Goal: Information Seeking & Learning: Learn about a topic

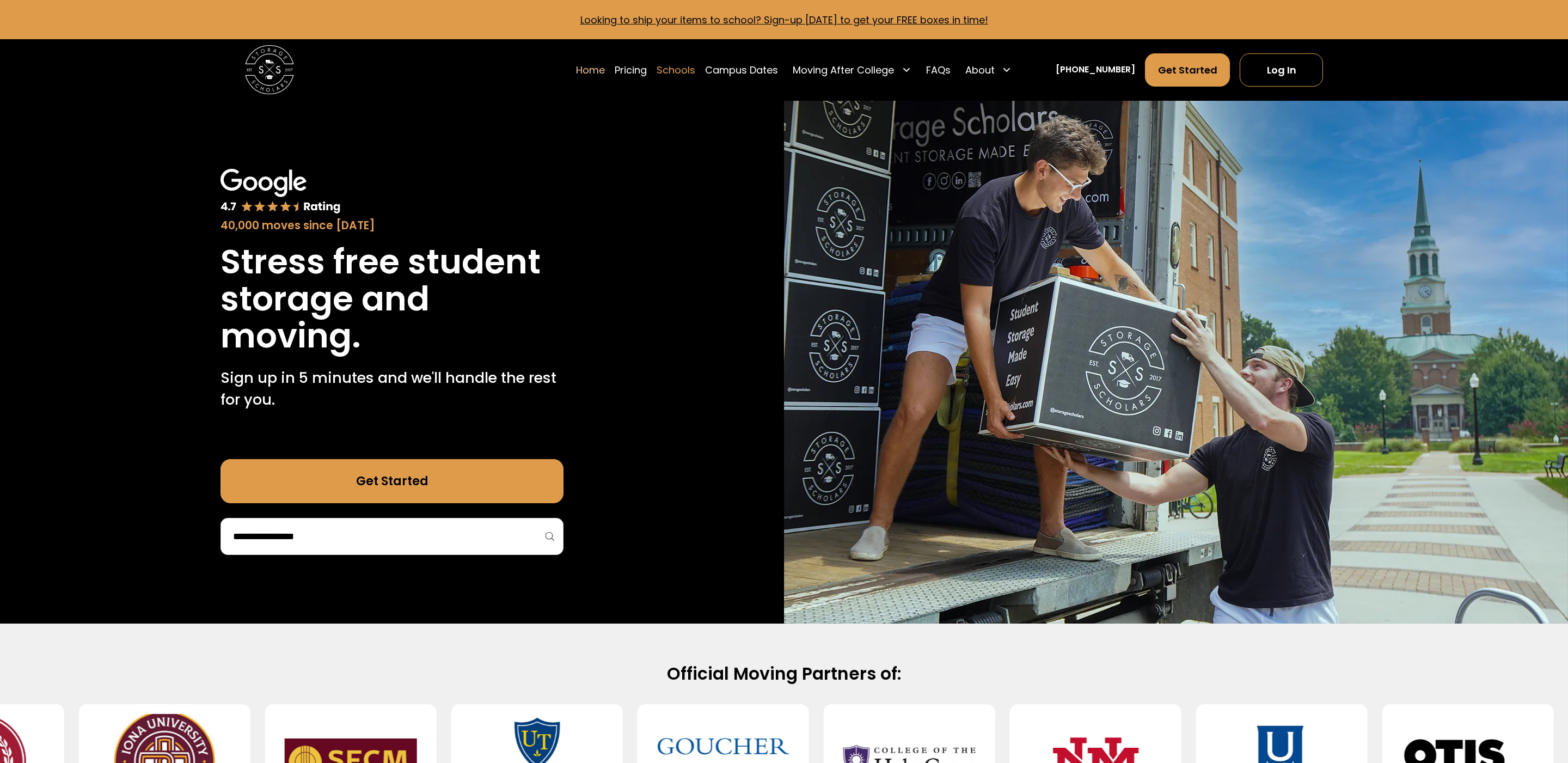
click at [695, 71] on link "Schools" at bounding box center [676, 70] width 39 height 34
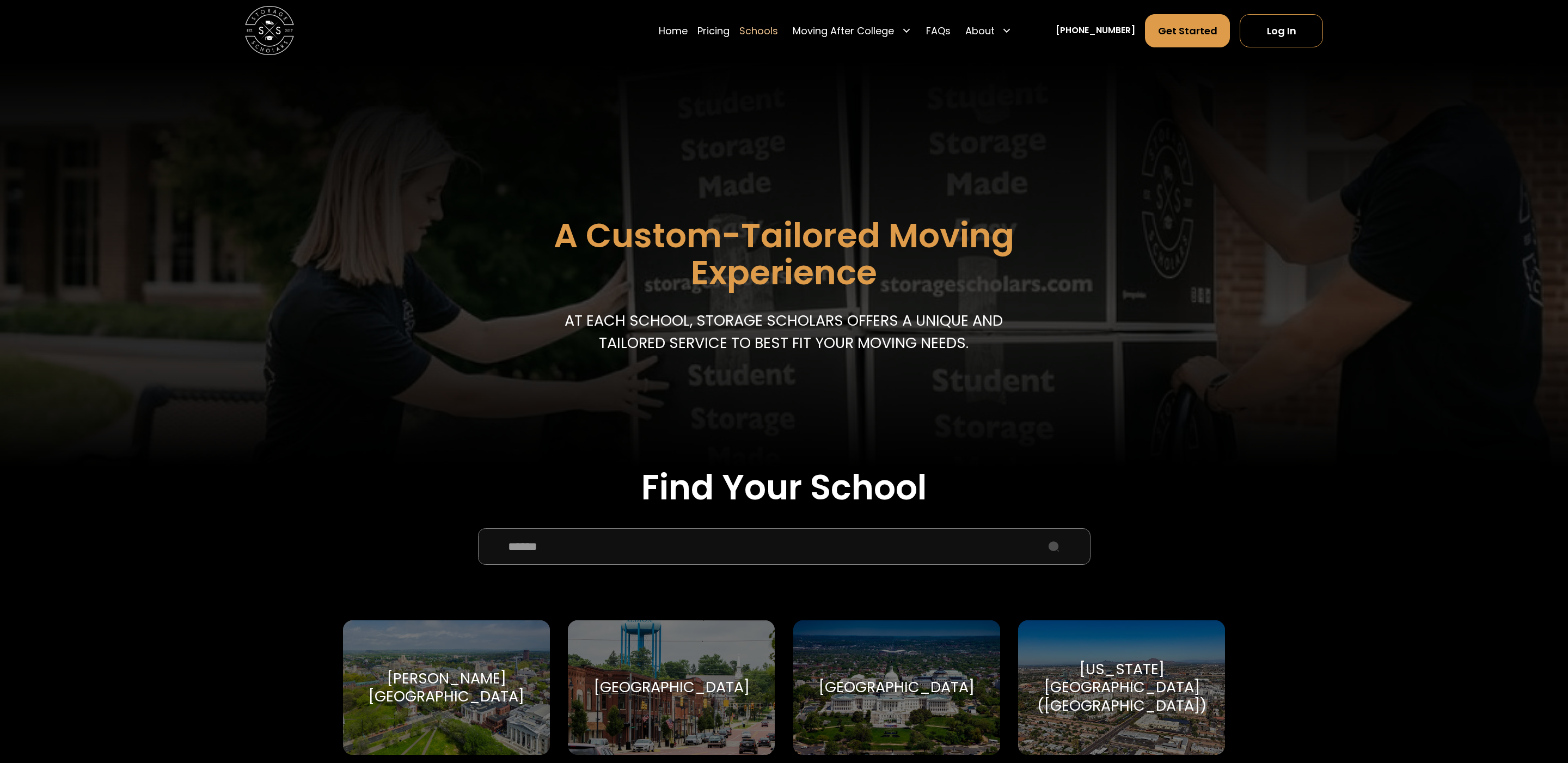
click at [606, 535] on input "School Select Form" at bounding box center [784, 547] width 612 height 37
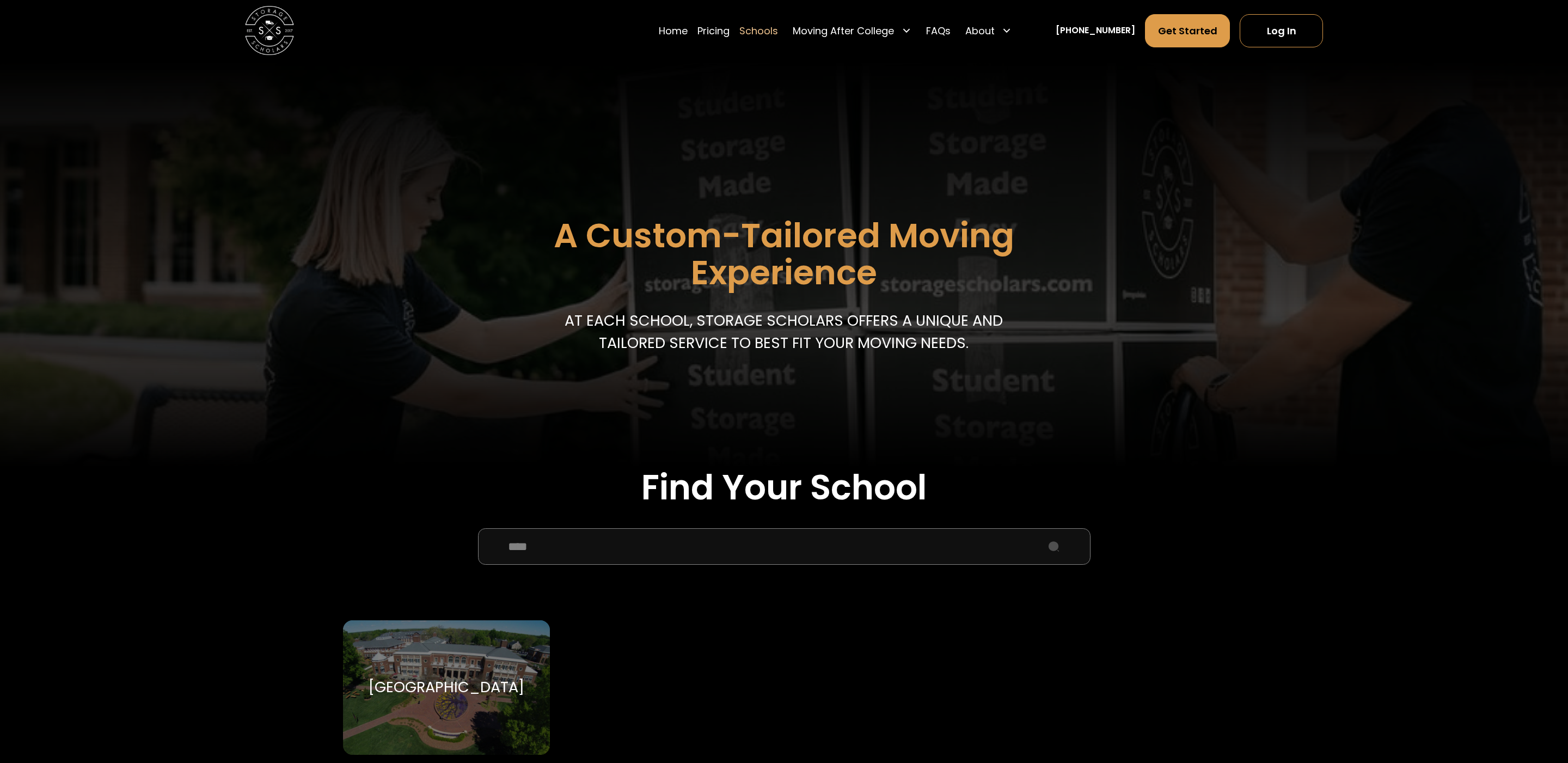
type input "****"
click at [425, 672] on div "Elon University Elon University" at bounding box center [446, 687] width 207 height 135
click at [445, 678] on div "[GEOGRAPHIC_DATA]" at bounding box center [446, 687] width 156 height 18
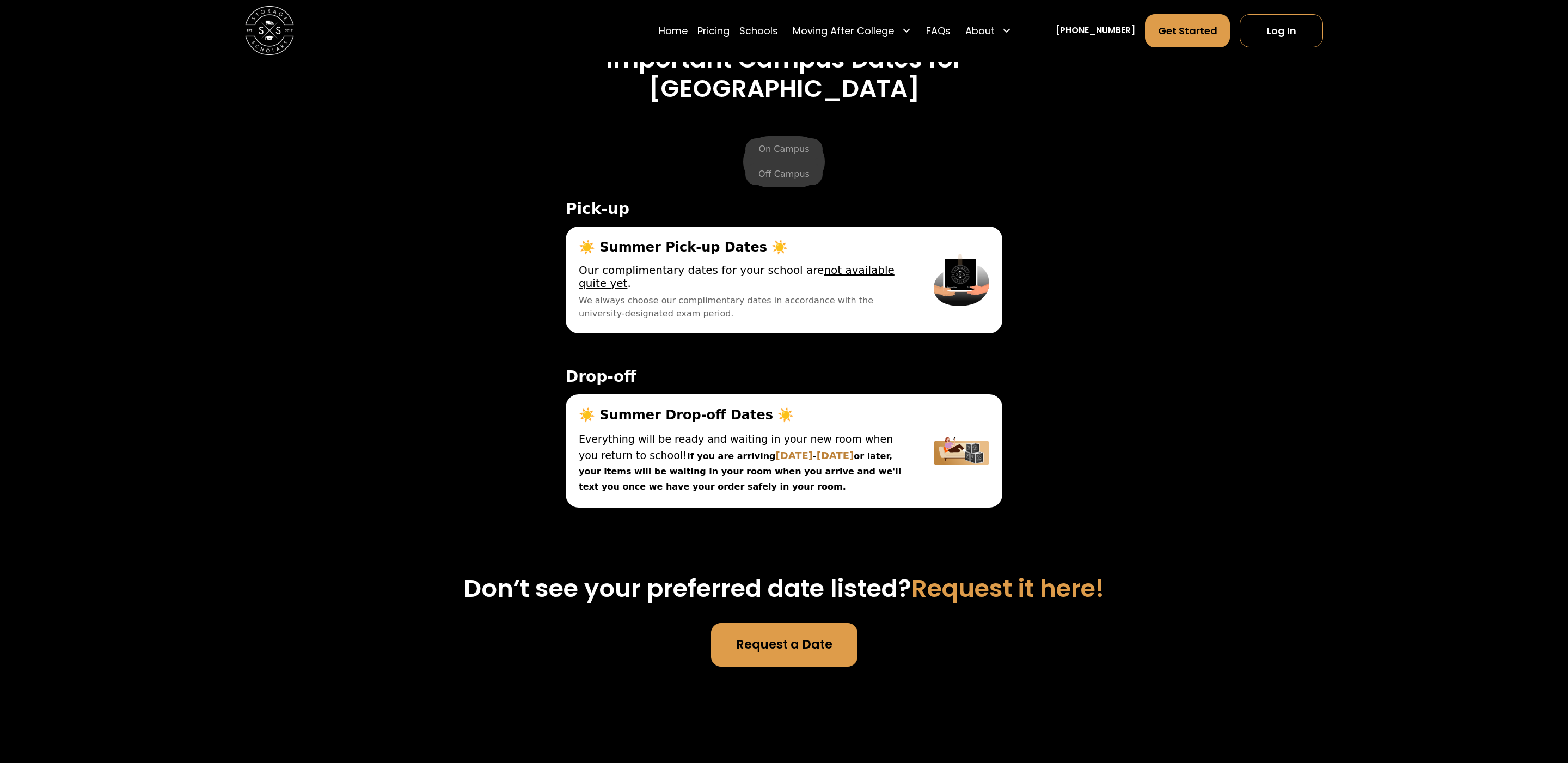
scroll to position [3975, 0]
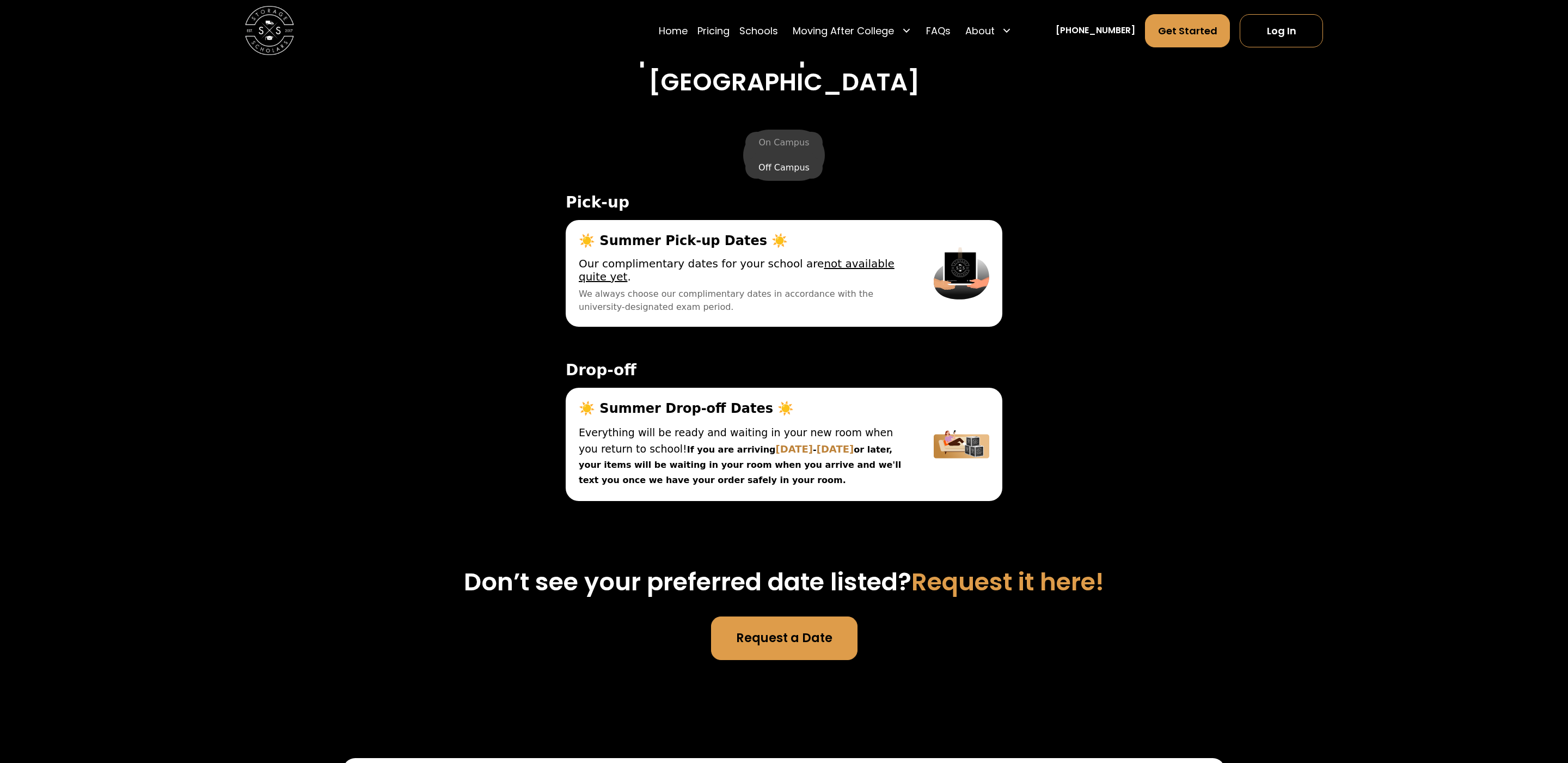
click at [784, 173] on label "Off Campus" at bounding box center [784, 167] width 77 height 21
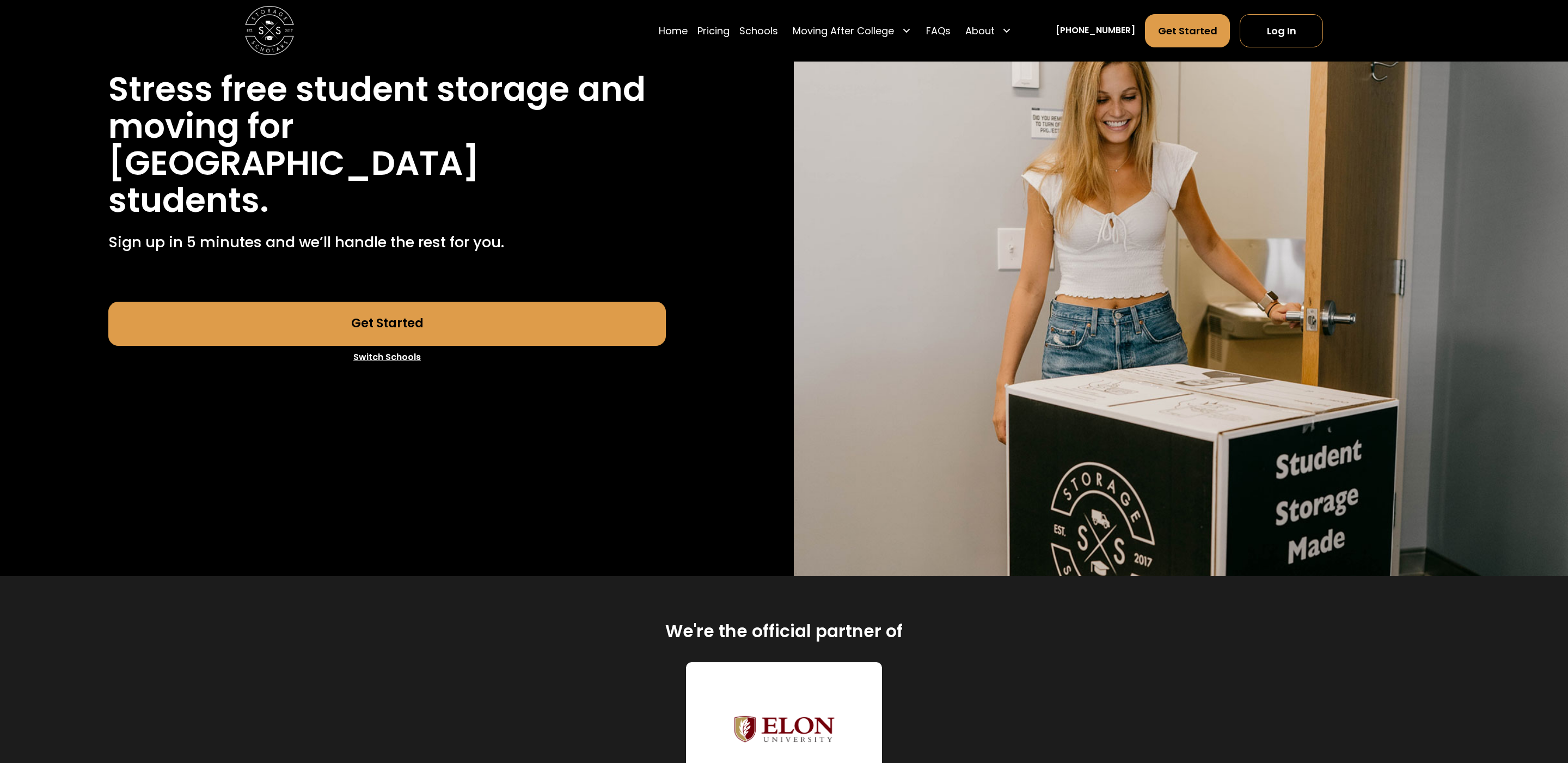
scroll to position [0, 0]
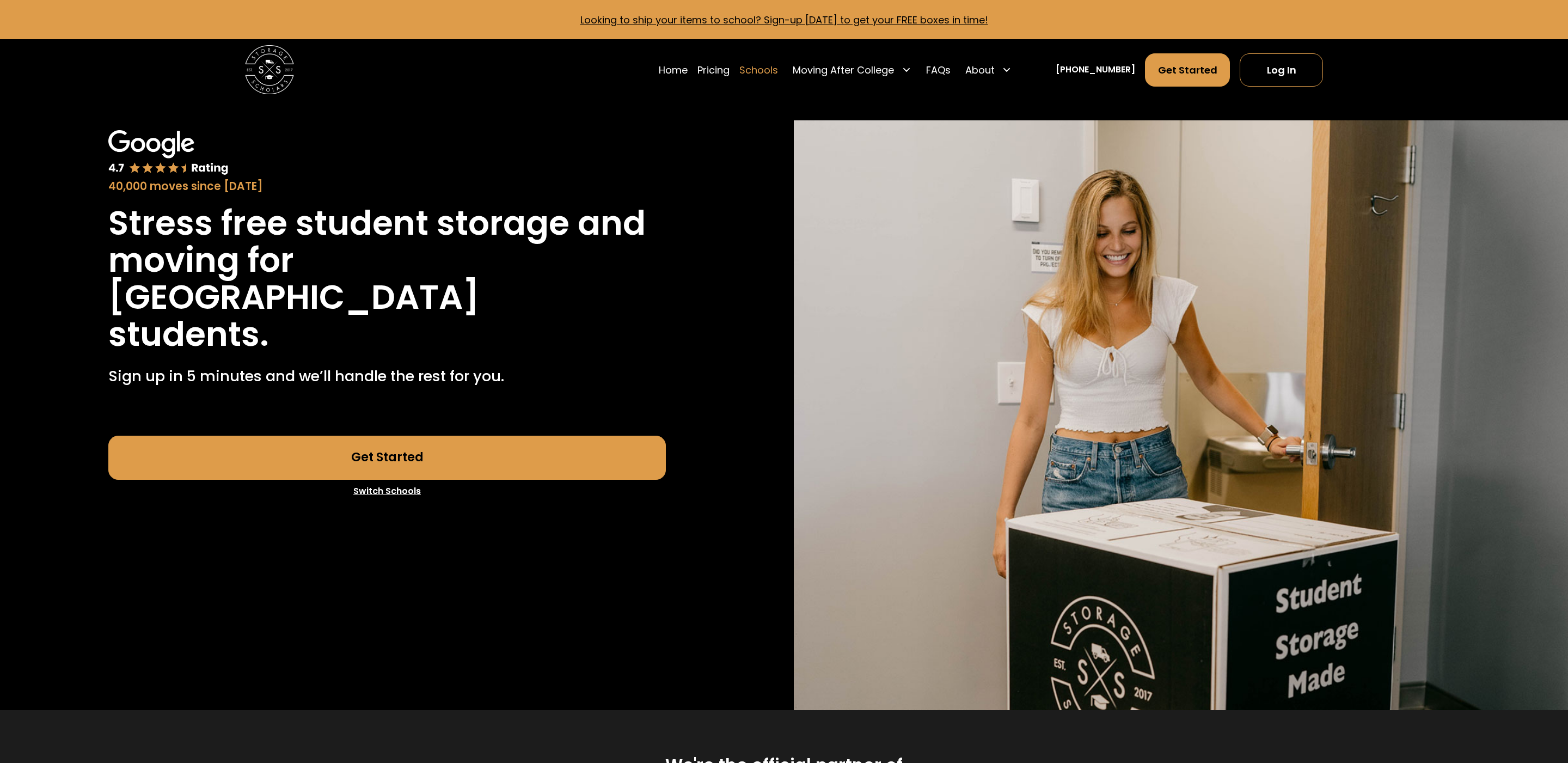
click at [778, 68] on link "Schools" at bounding box center [759, 70] width 39 height 34
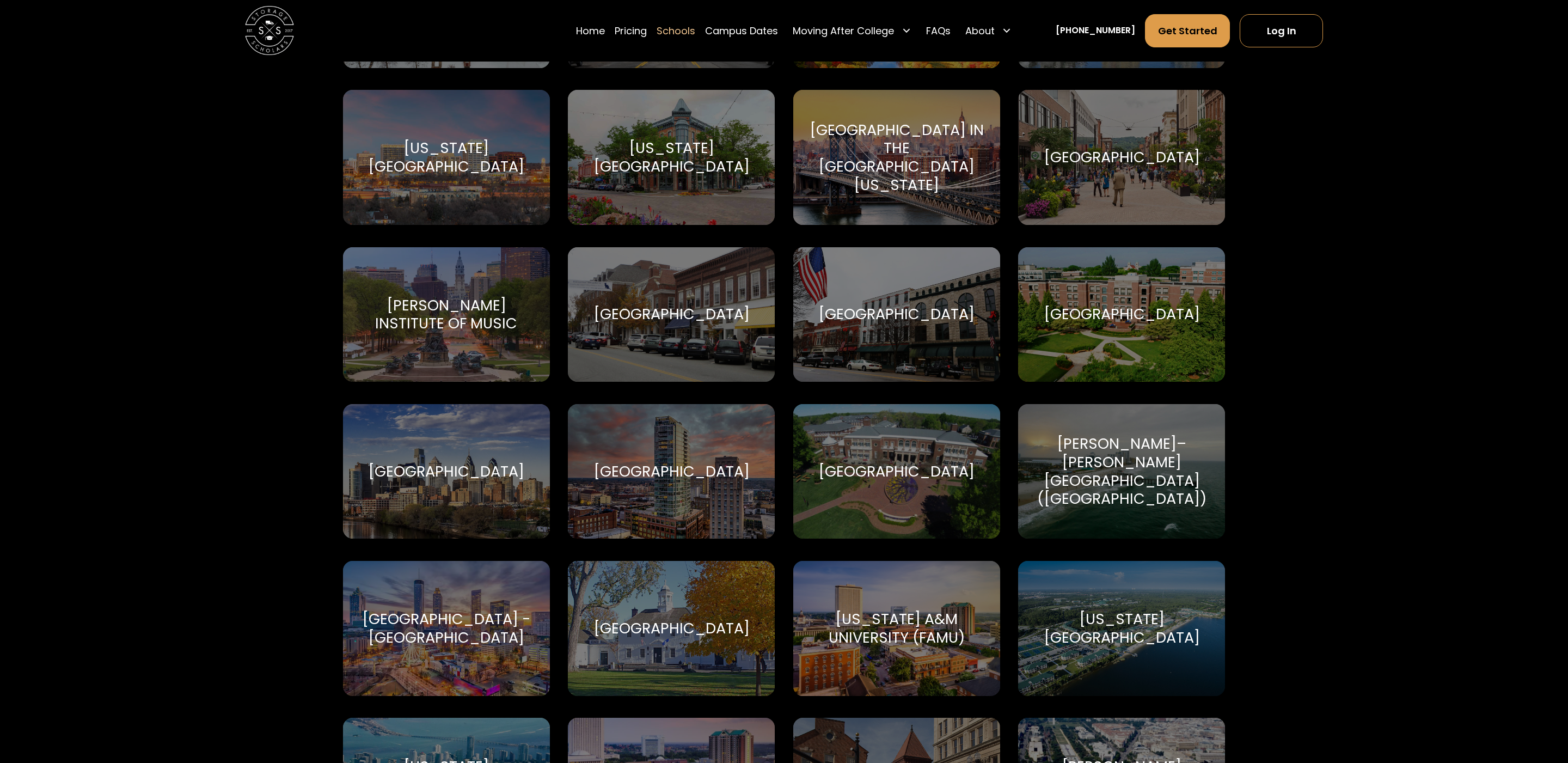
scroll to position [1817, 0]
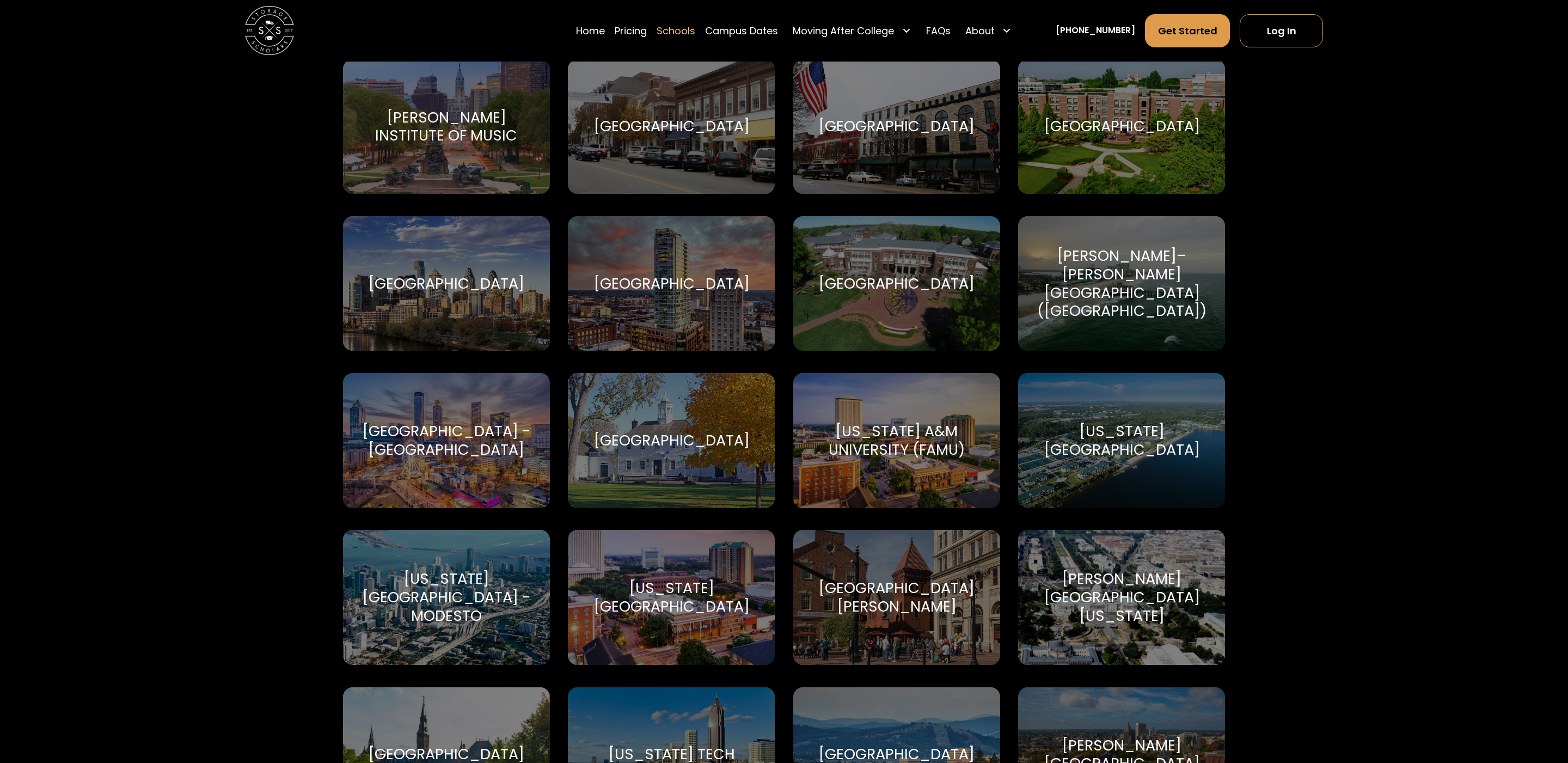
click at [887, 306] on div "Elon University Elon University" at bounding box center [897, 284] width 207 height 135
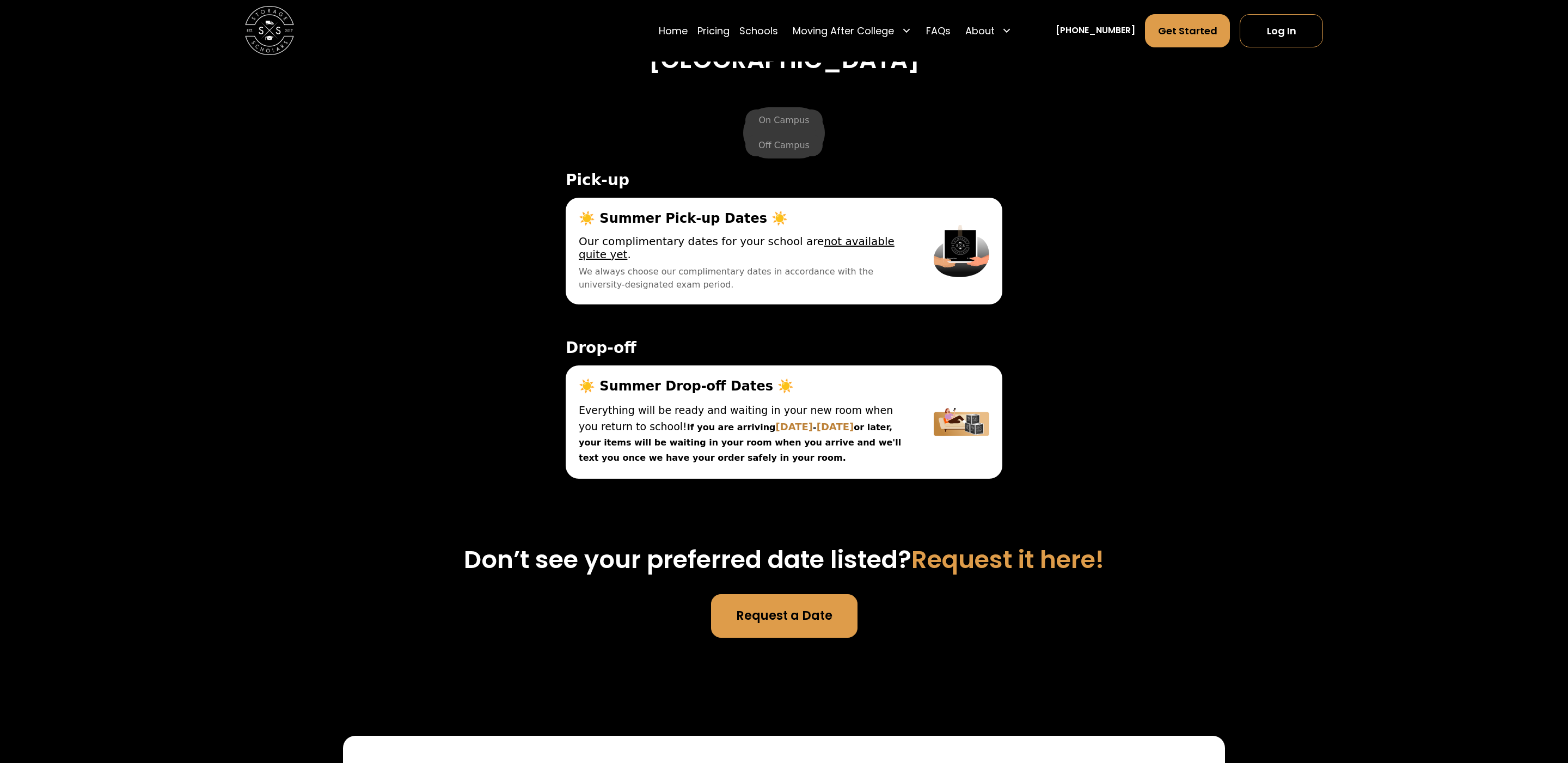
scroll to position [3980, 0]
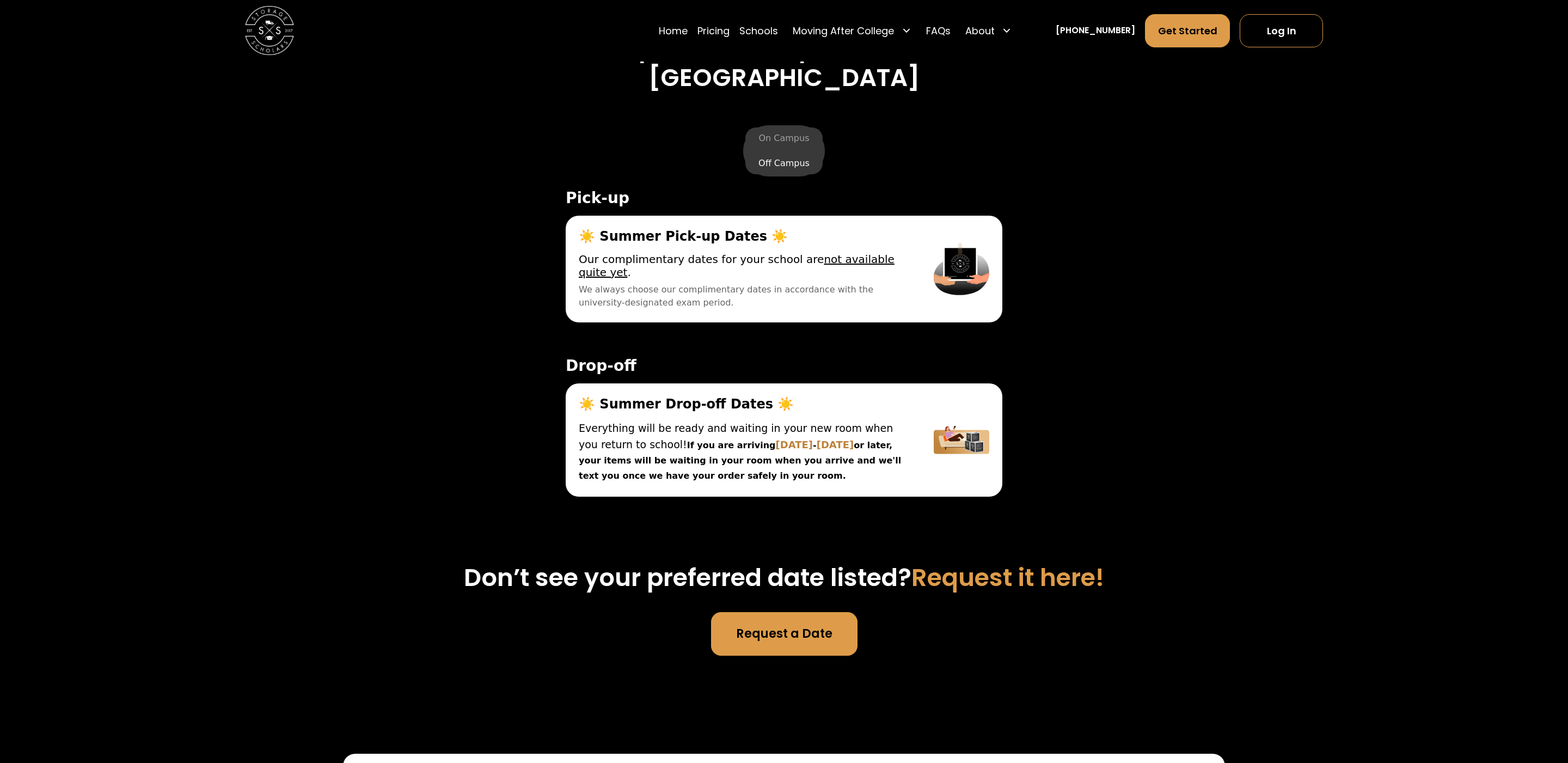
click at [773, 162] on label "Off Campus" at bounding box center [784, 163] width 77 height 21
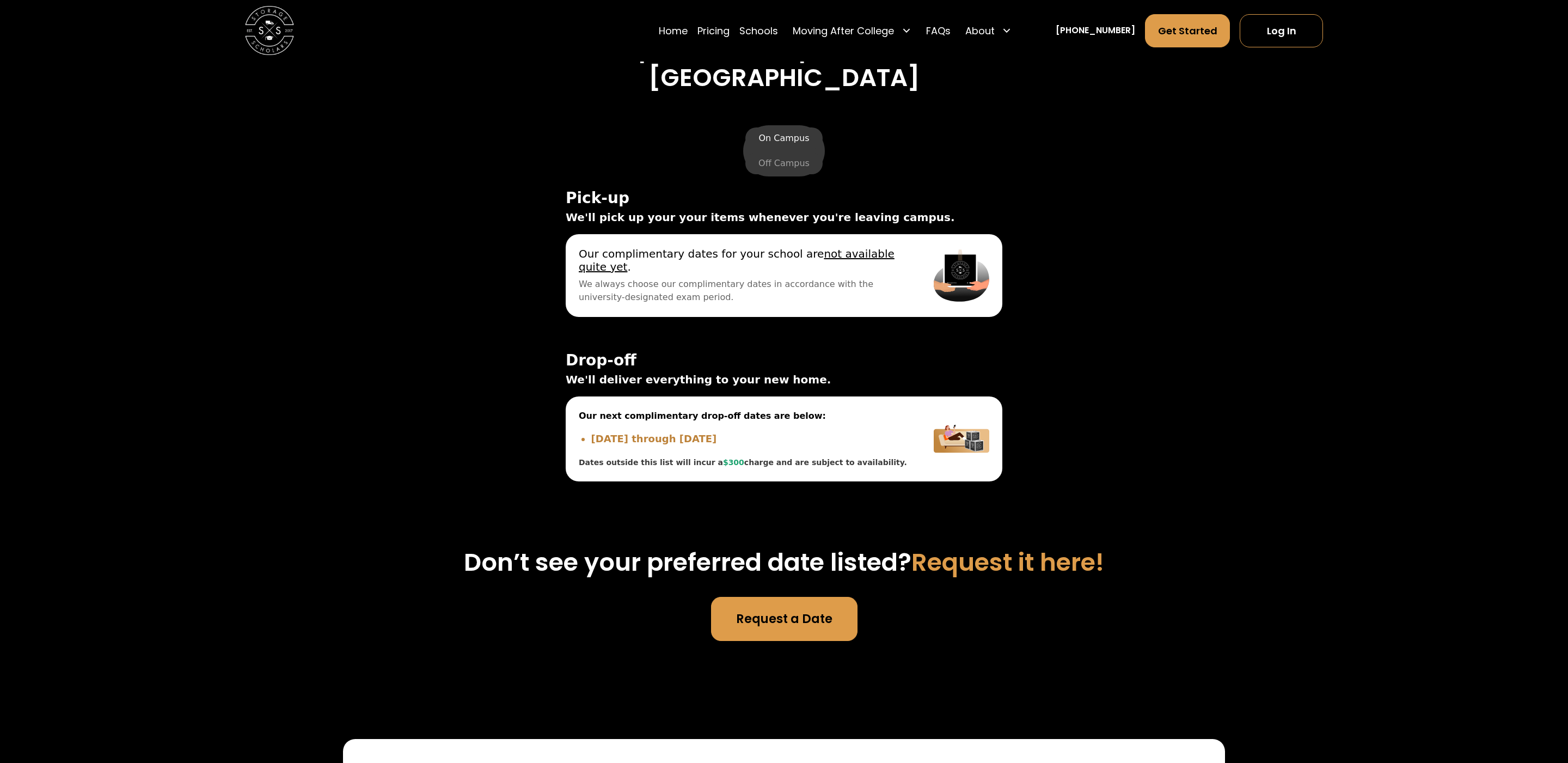
click at [784, 136] on label "On Campus" at bounding box center [784, 138] width 77 height 21
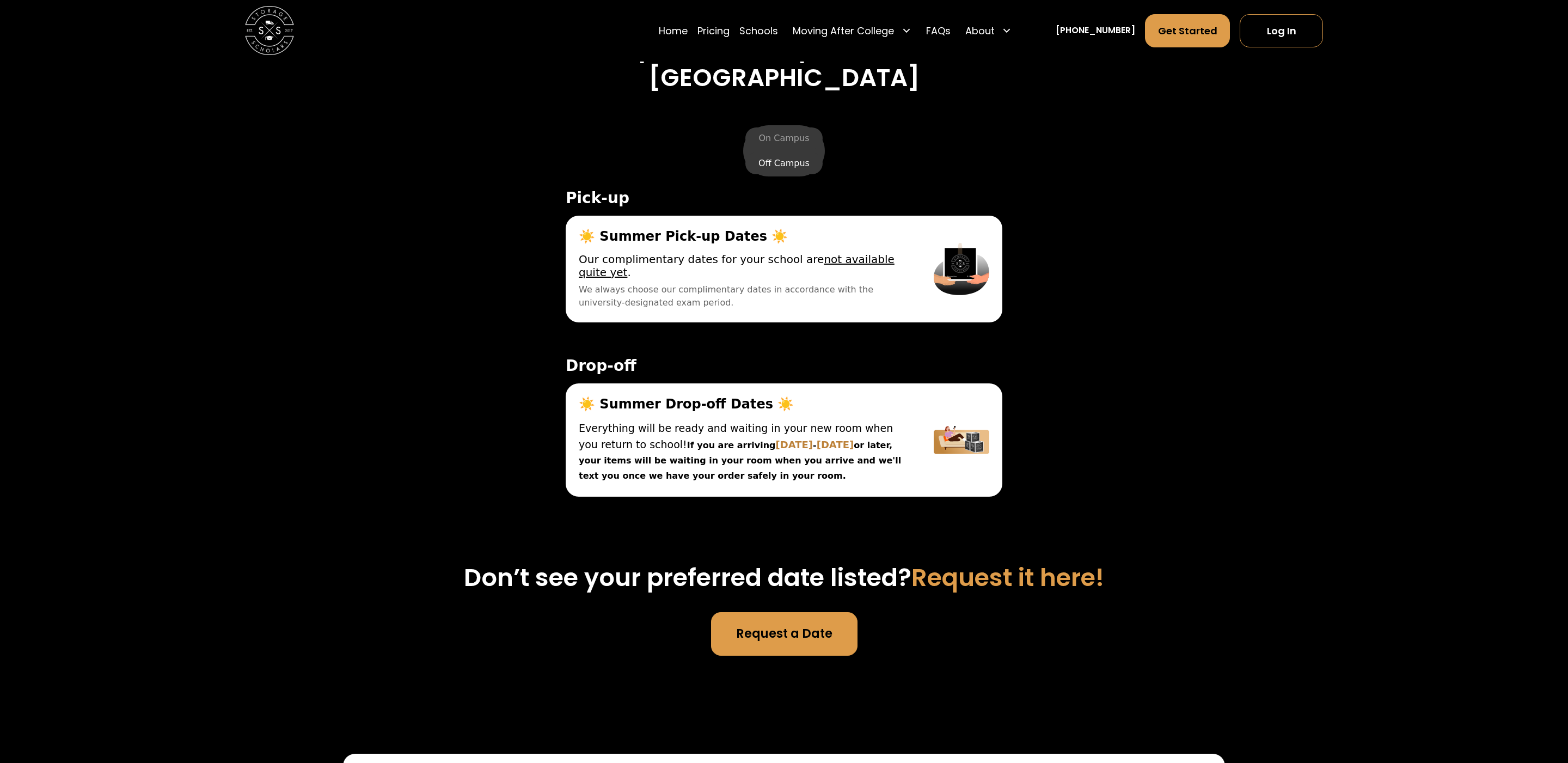
click at [784, 167] on label "Off Campus" at bounding box center [784, 163] width 77 height 21
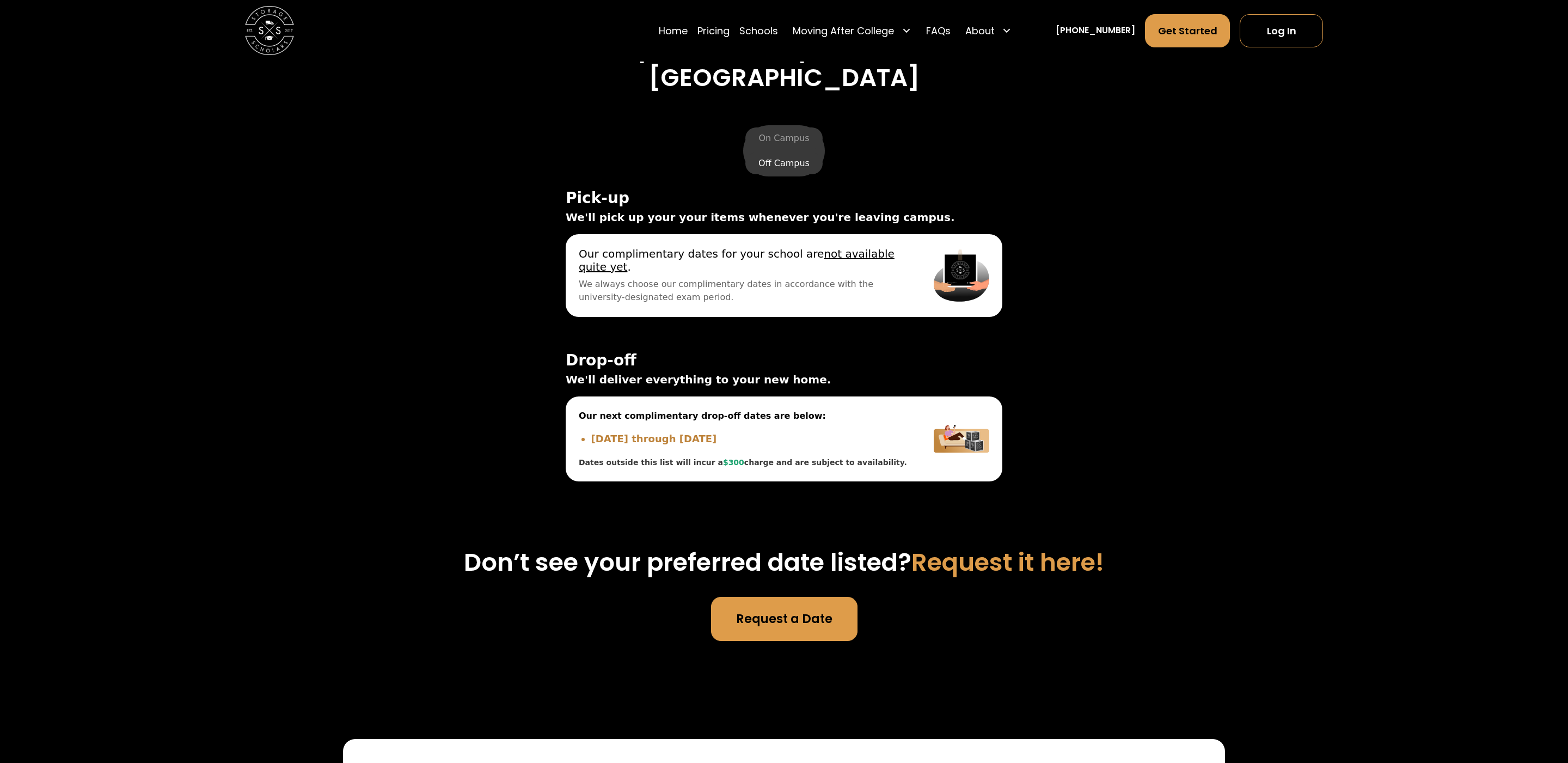
click at [786, 161] on label "Off Campus" at bounding box center [784, 163] width 77 height 21
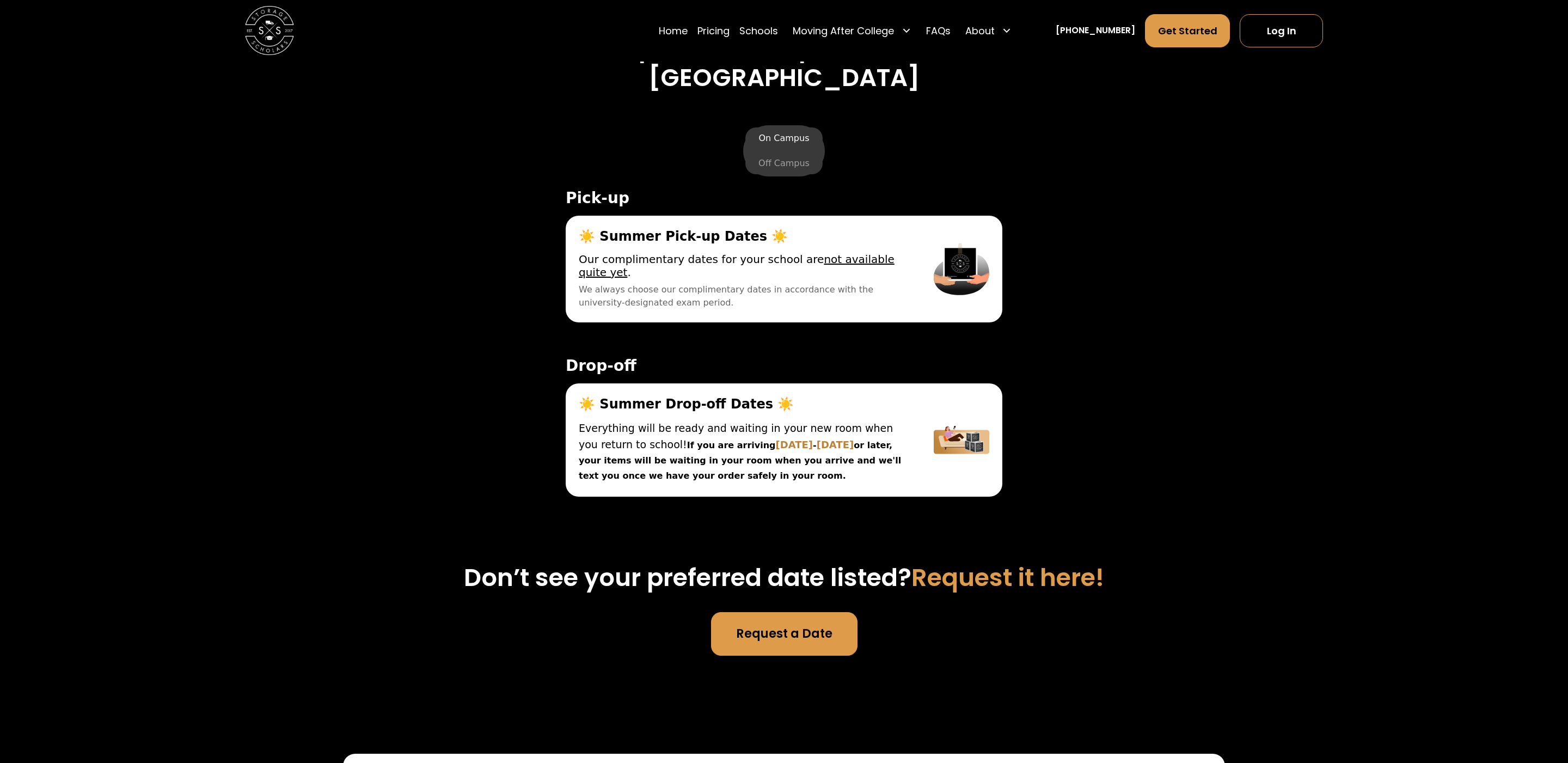
click at [785, 137] on label "On Campus" at bounding box center [784, 138] width 77 height 21
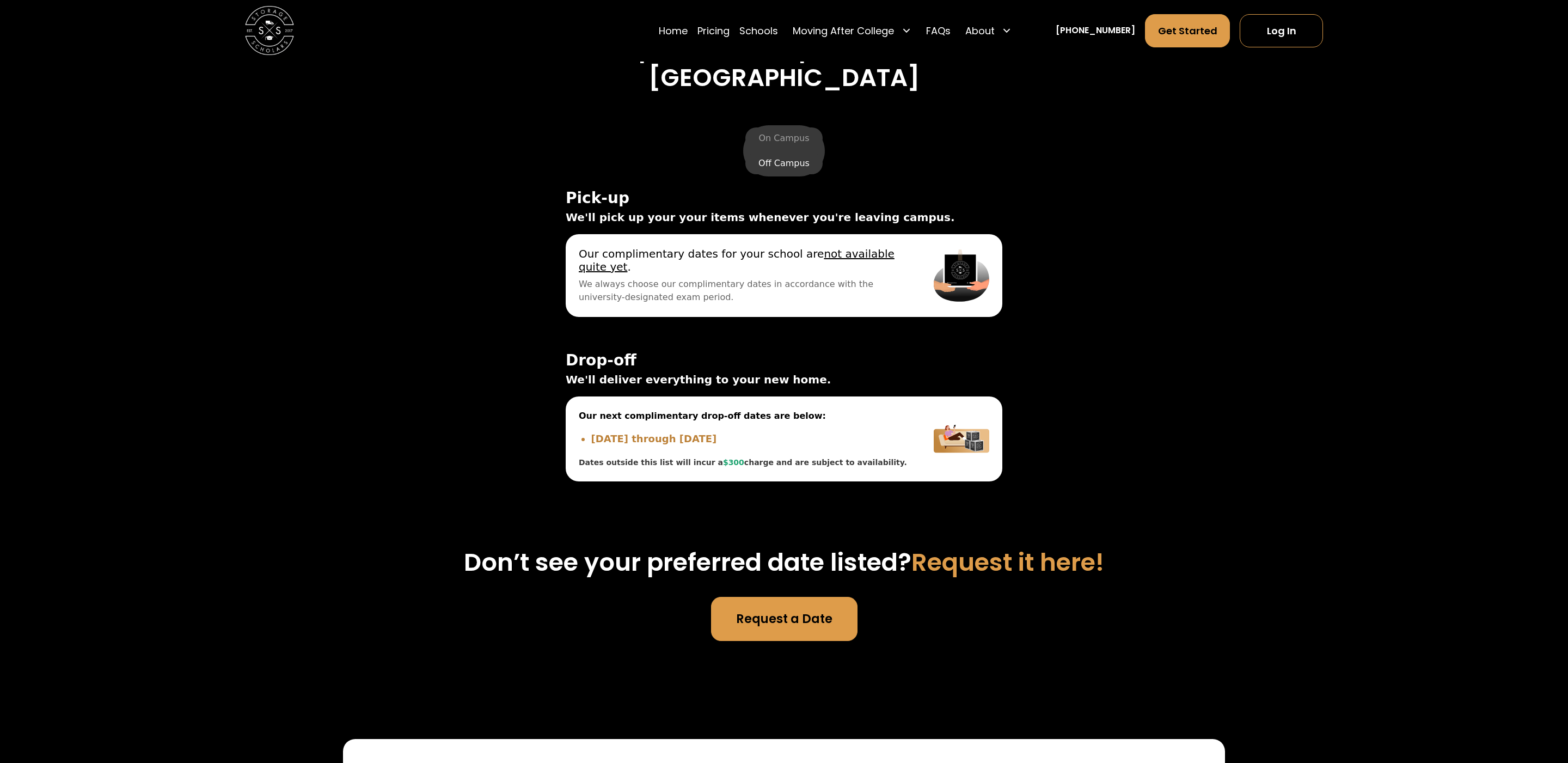
click at [792, 160] on label "Off Campus" at bounding box center [784, 163] width 77 height 21
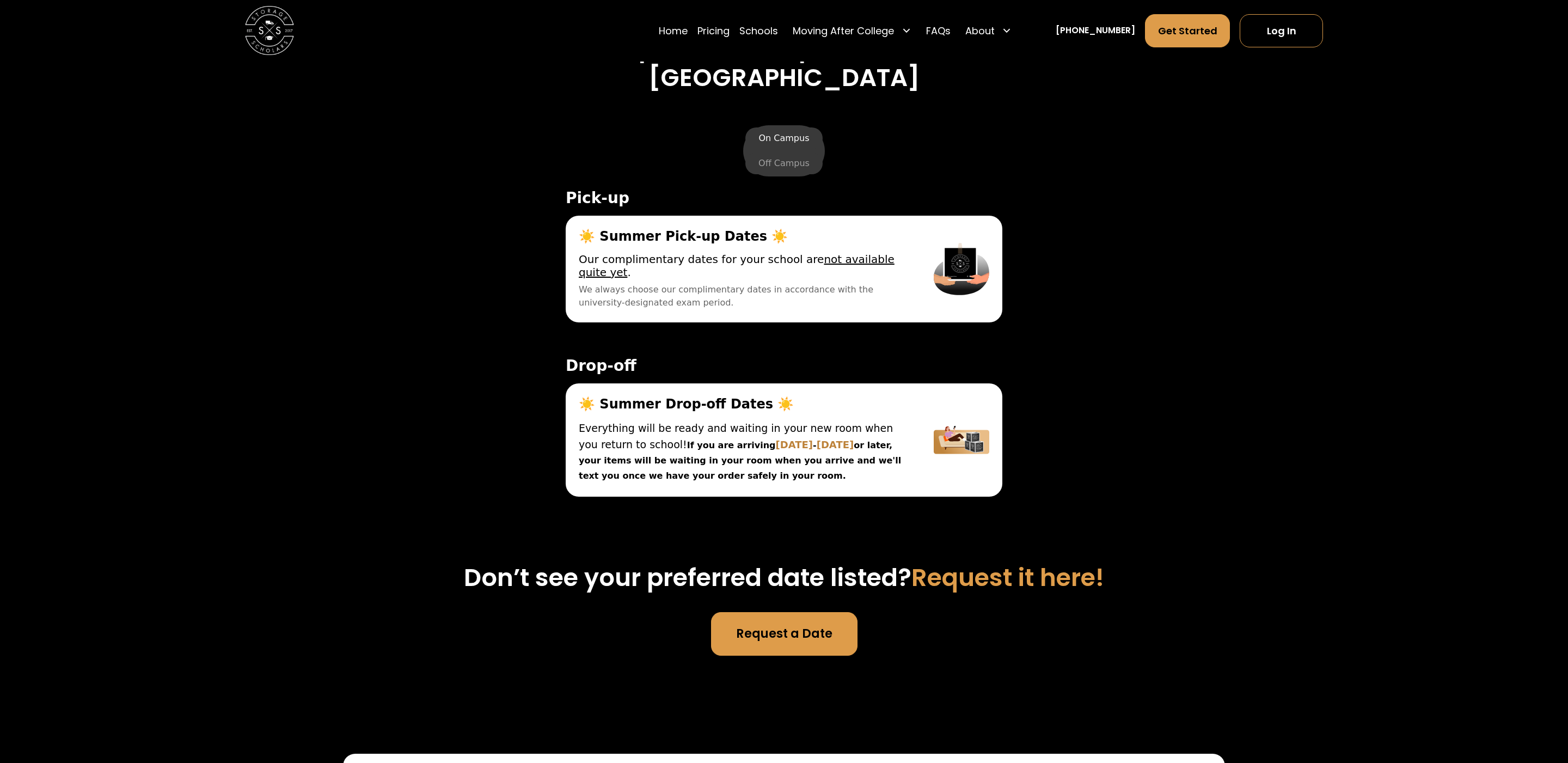
click at [789, 133] on label "On Campus" at bounding box center [784, 138] width 77 height 21
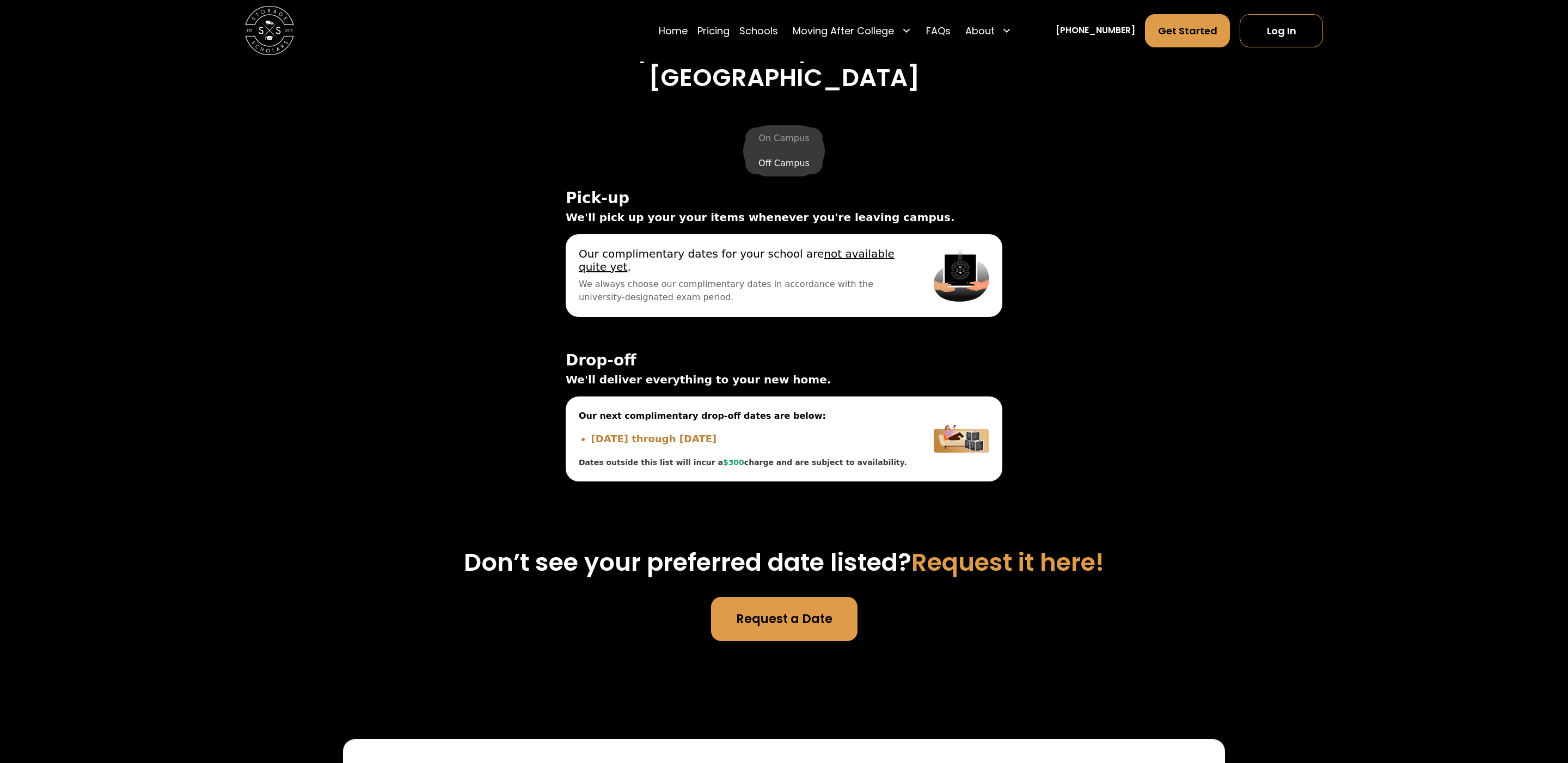
click at [792, 166] on label "Off Campus" at bounding box center [784, 163] width 77 height 21
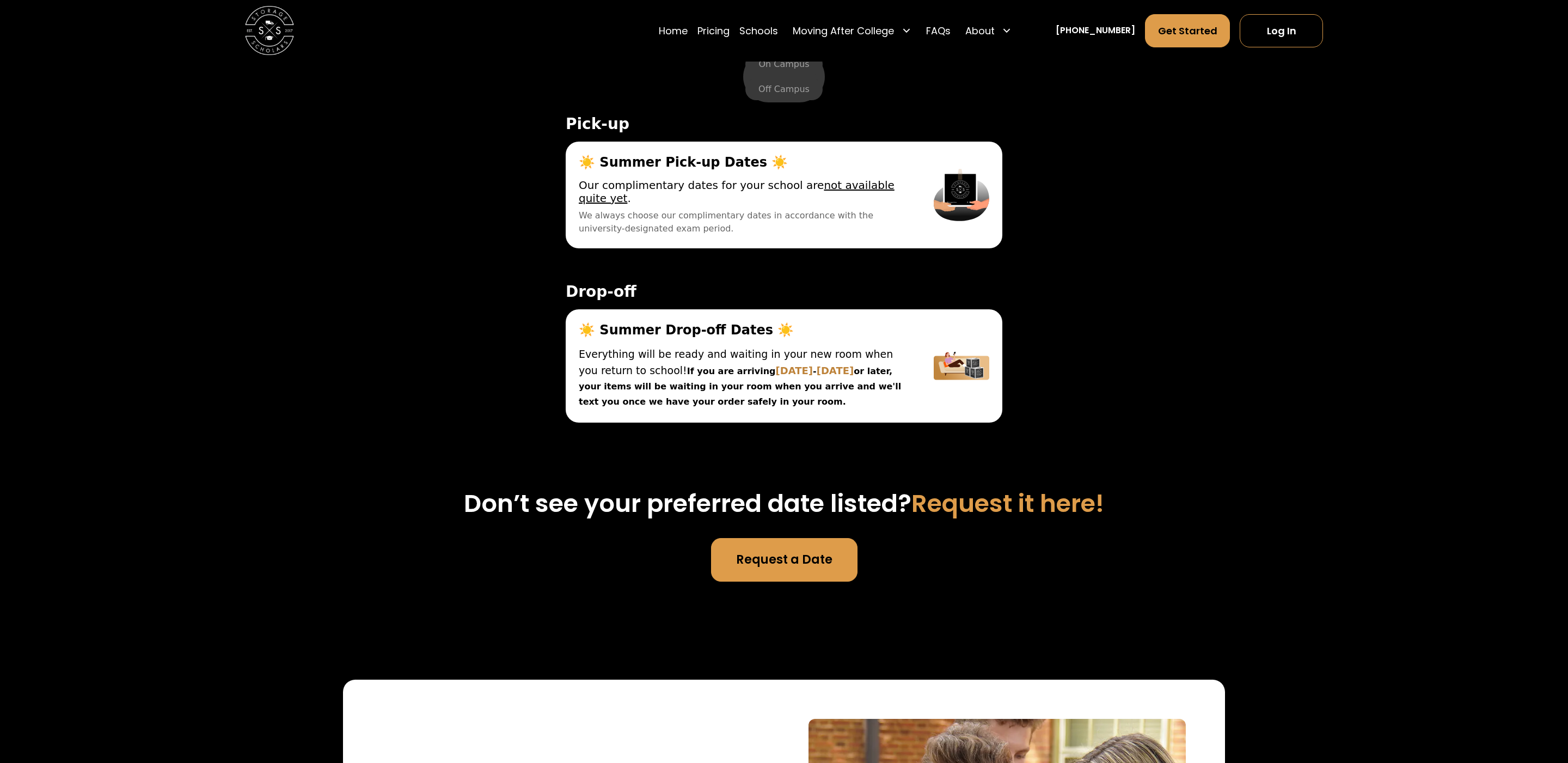
scroll to position [4009, 0]
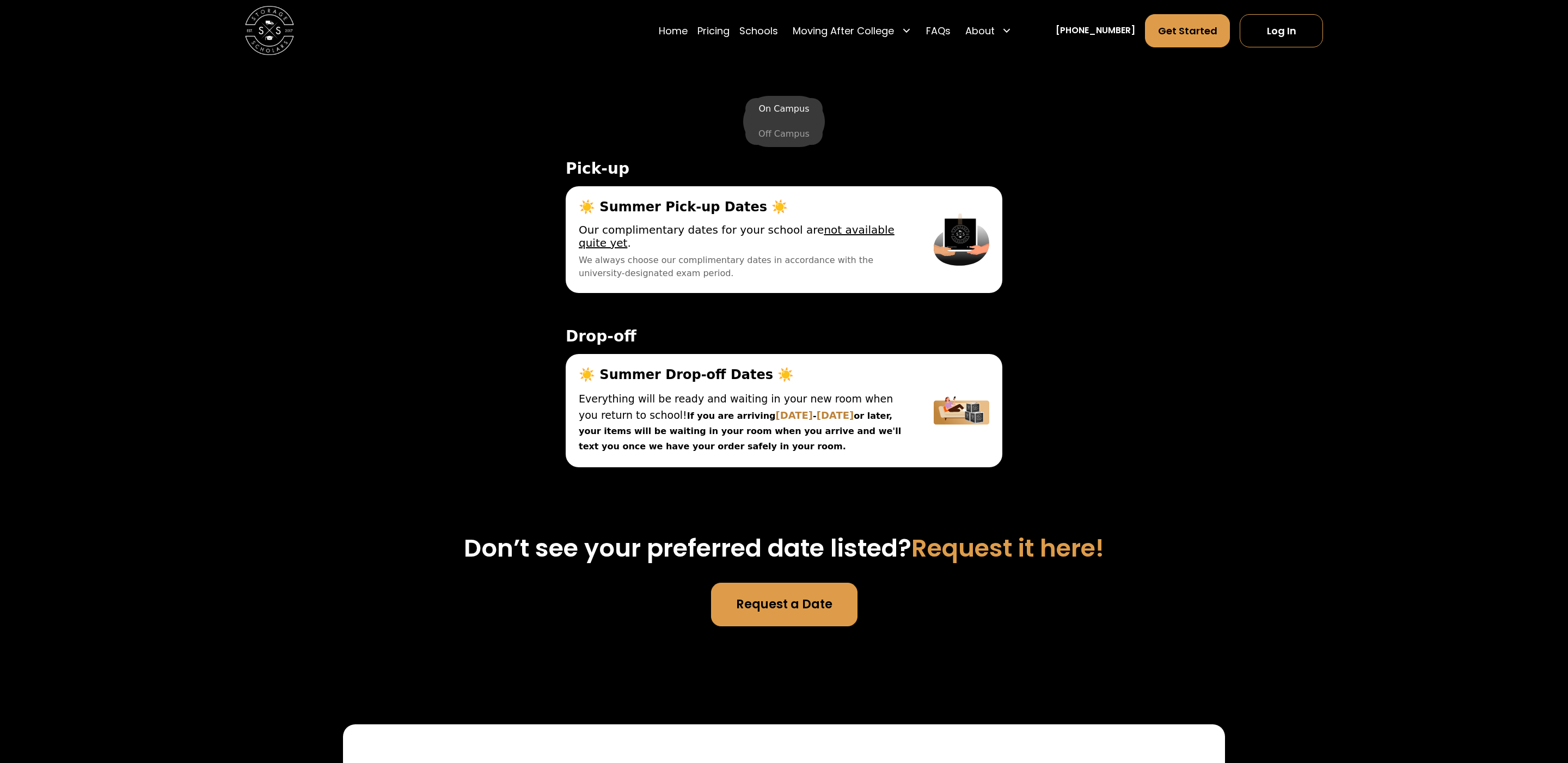
click at [786, 105] on label "On Campus" at bounding box center [784, 109] width 77 height 21
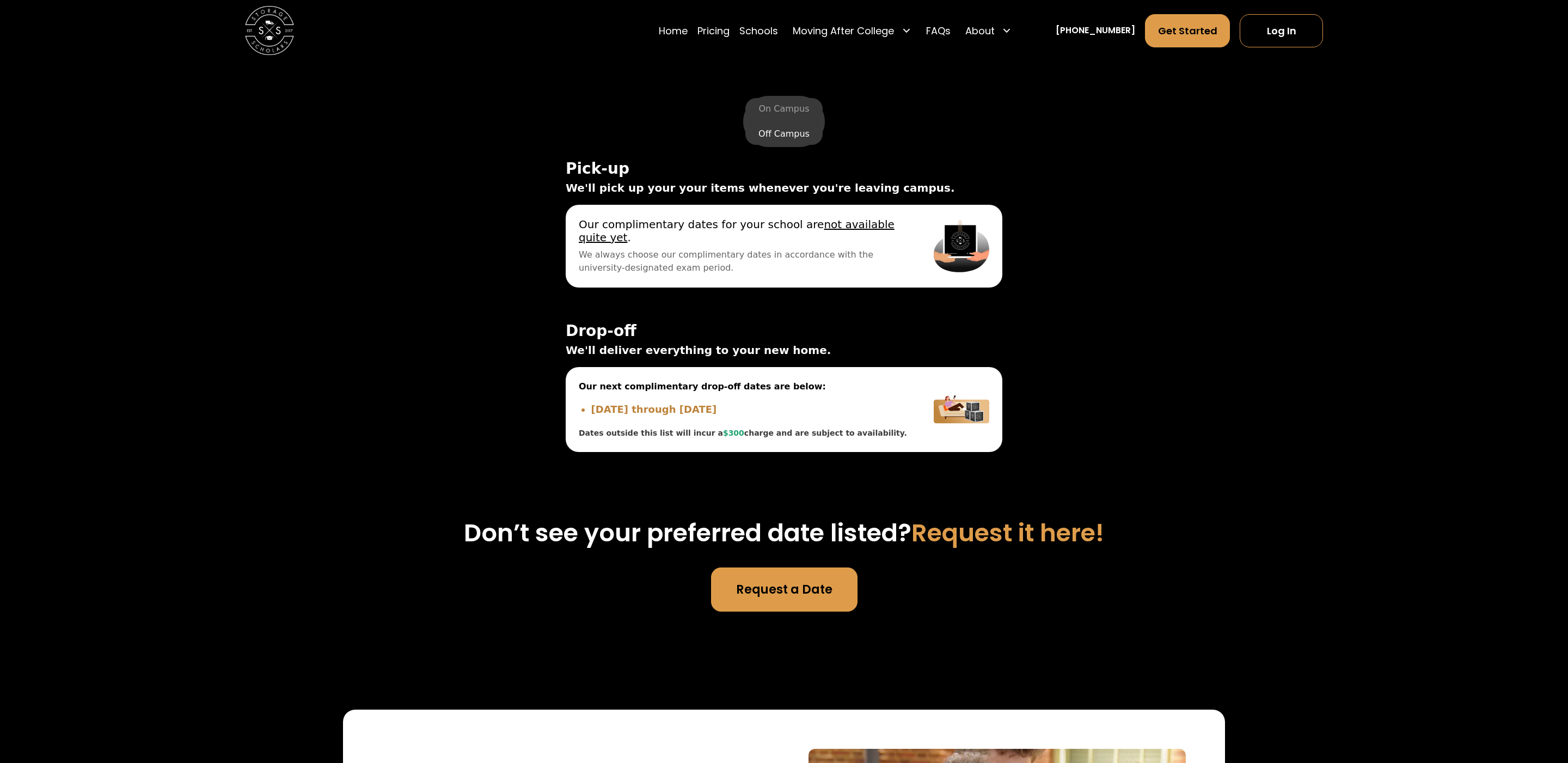
click at [787, 141] on label "Off Campus" at bounding box center [784, 133] width 77 height 21
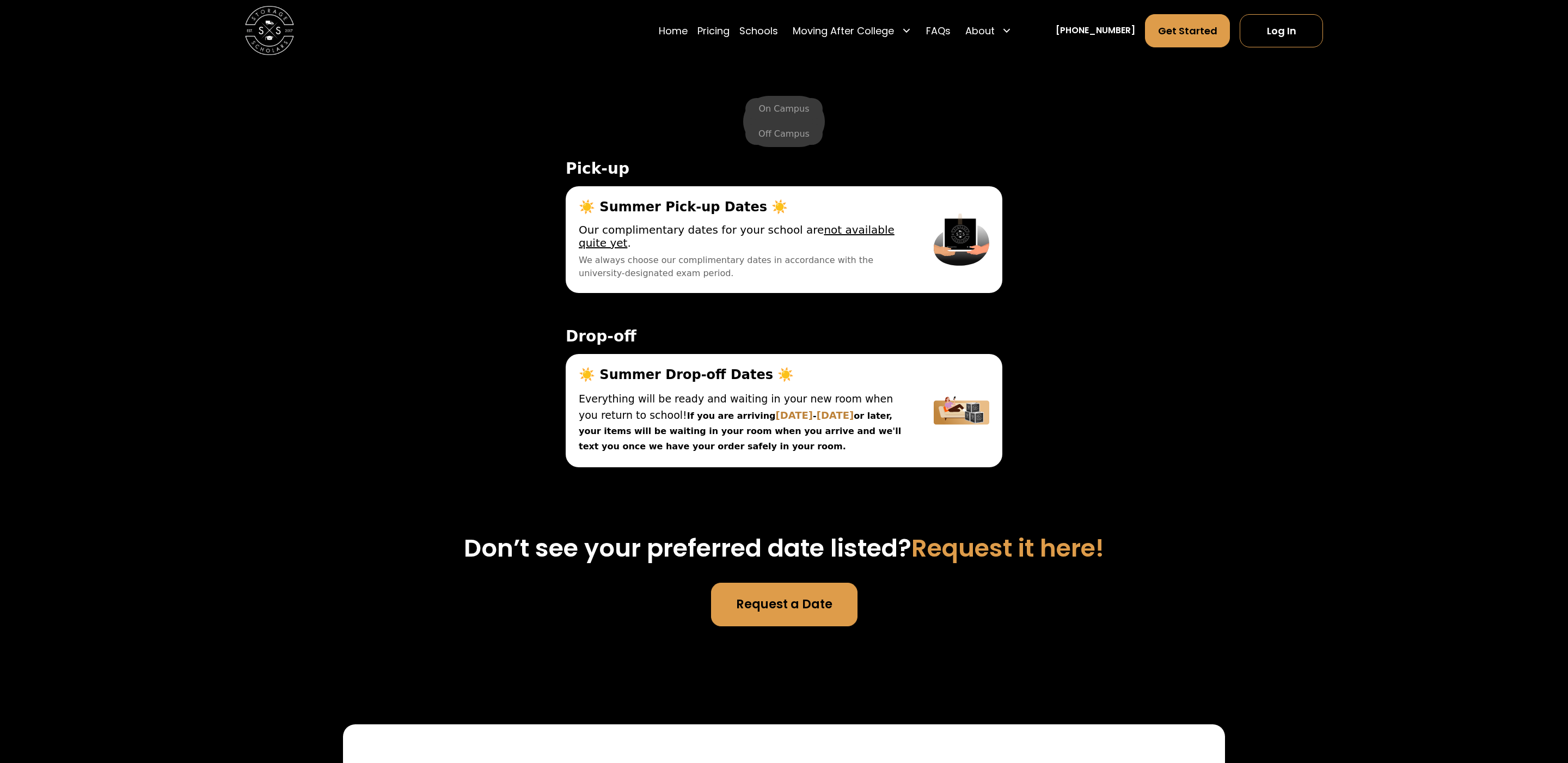
click at [785, 93] on div "On Campus Off Campus Pick-up ☀️ Summer Pick-up Dates ☀️ Lock your items in your…" at bounding box center [784, 289] width 463 height 412
click at [784, 104] on label "On Campus" at bounding box center [784, 109] width 77 height 21
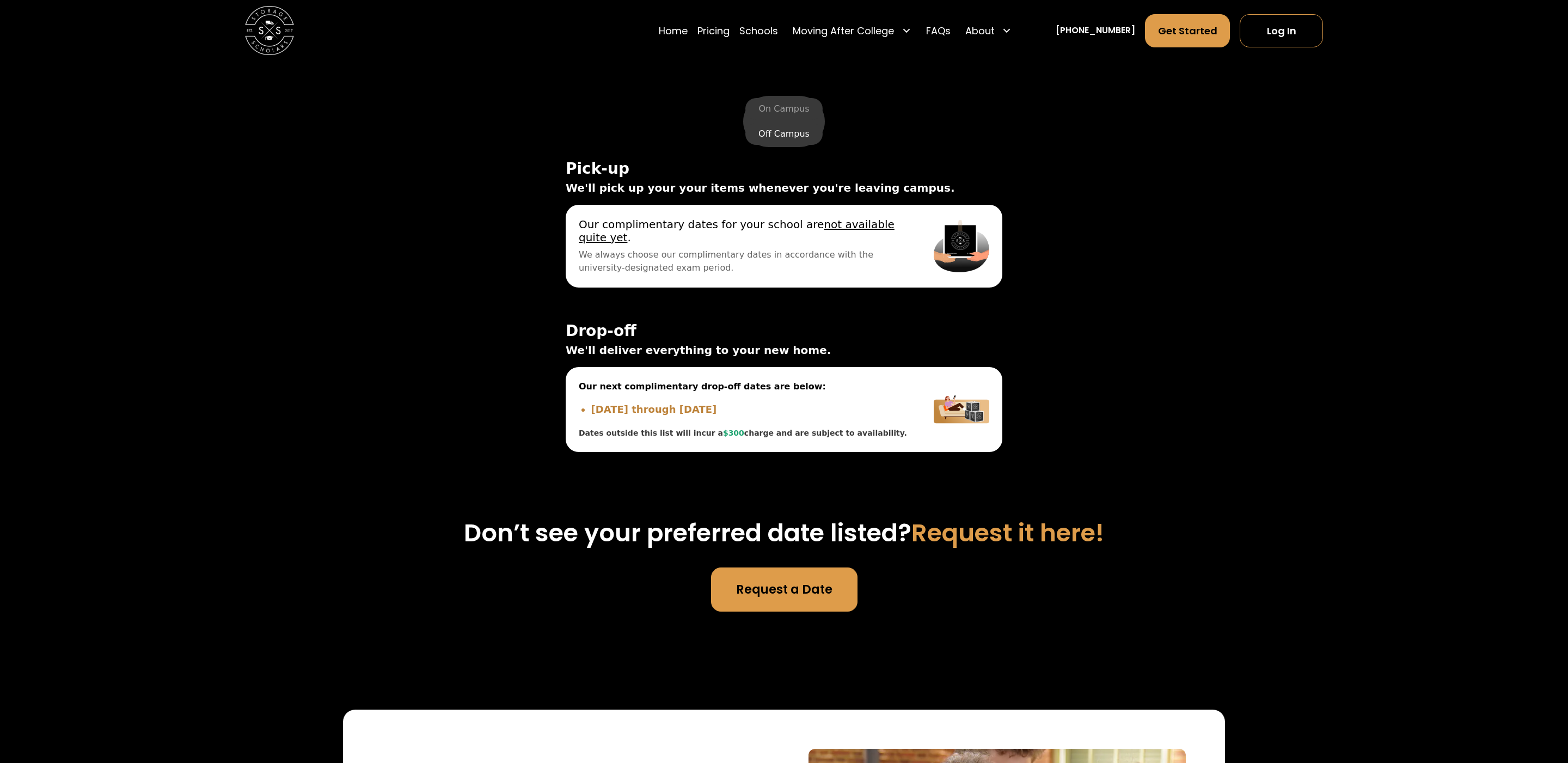
click at [782, 141] on label "Off Campus" at bounding box center [784, 133] width 77 height 21
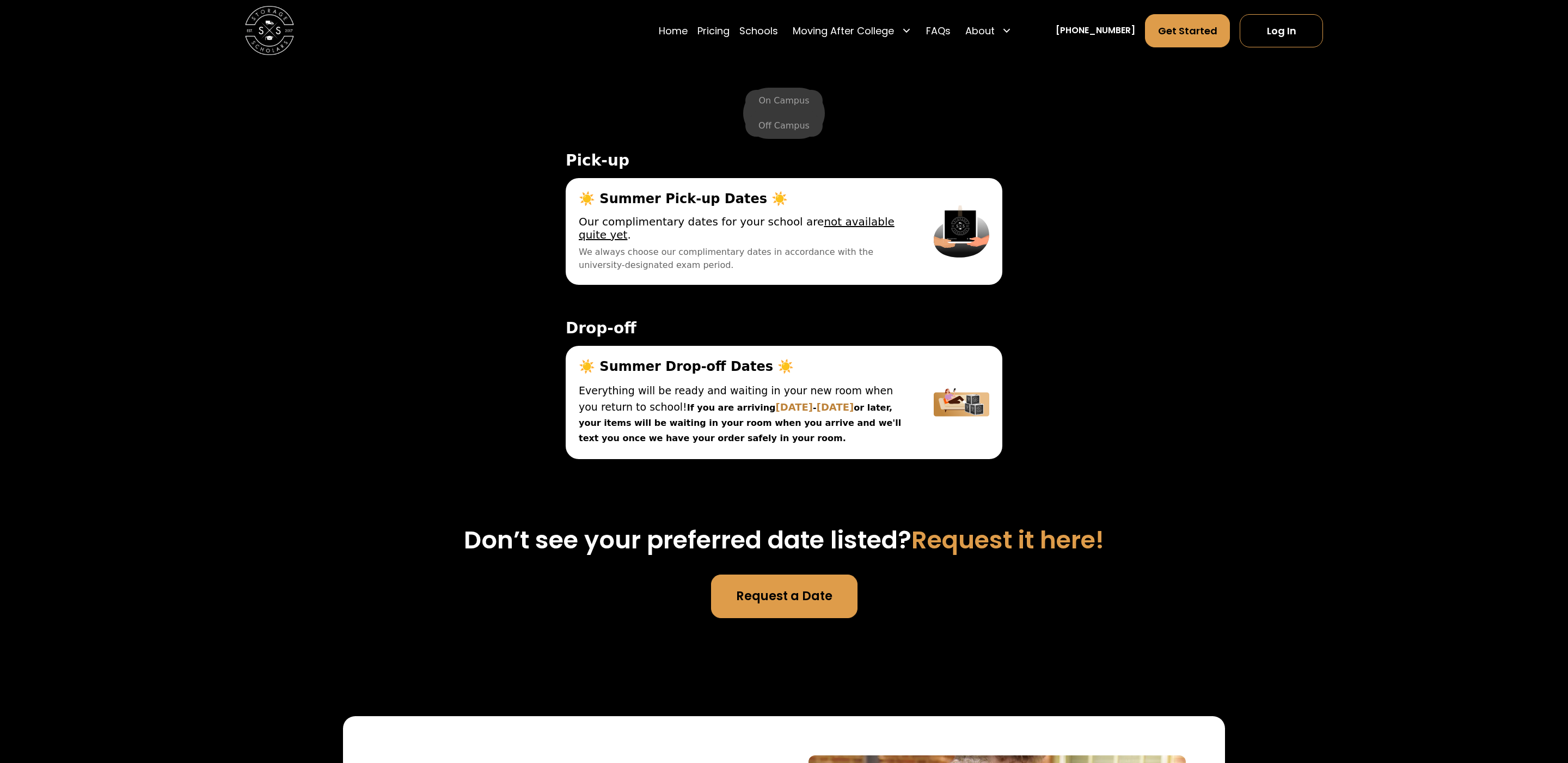
scroll to position [4019, 0]
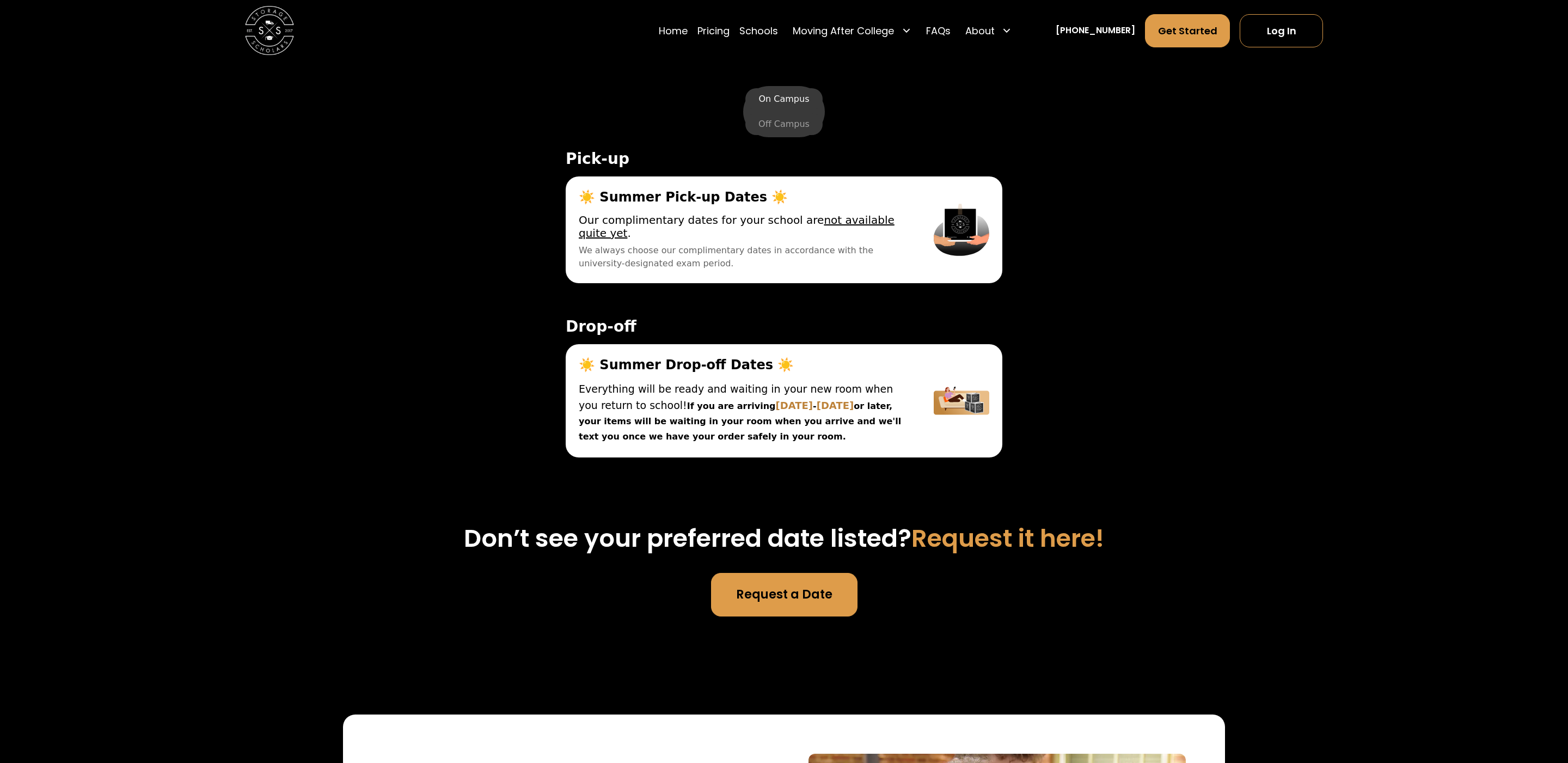
click at [786, 103] on label "On Campus" at bounding box center [784, 99] width 77 height 21
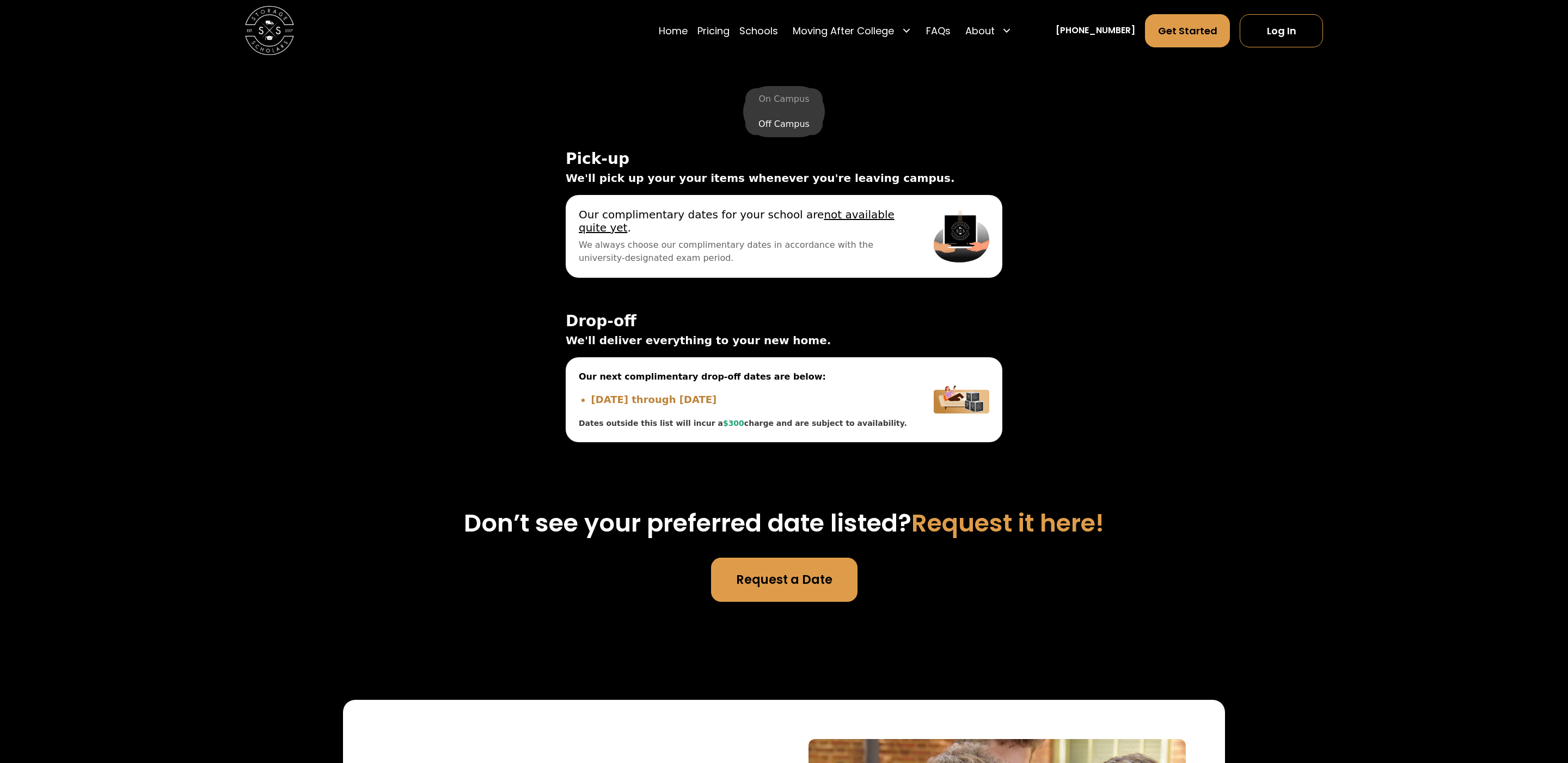
click at [785, 128] on label "Off Campus" at bounding box center [784, 124] width 77 height 21
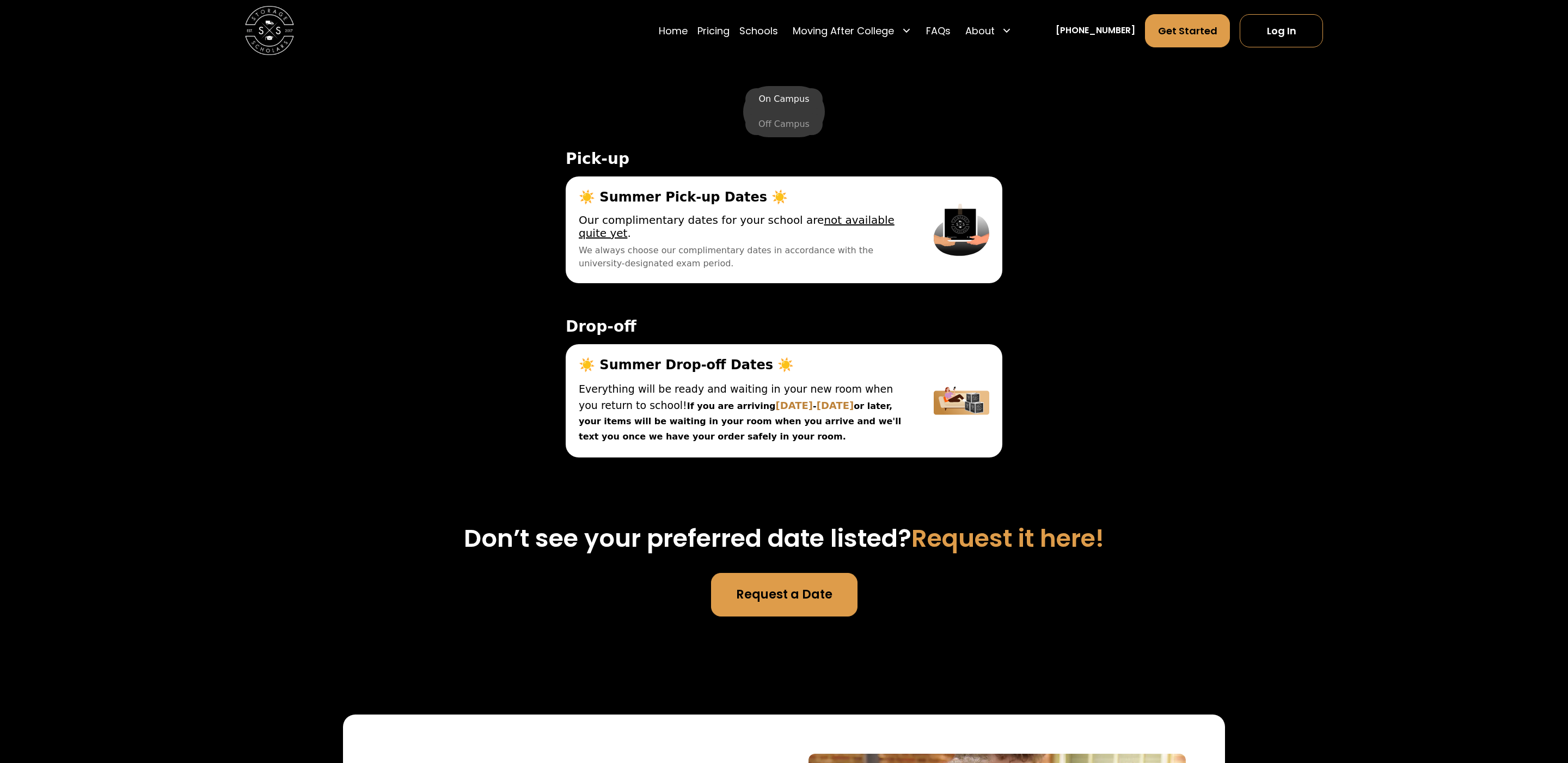
click at [776, 98] on label "On Campus" at bounding box center [784, 99] width 77 height 21
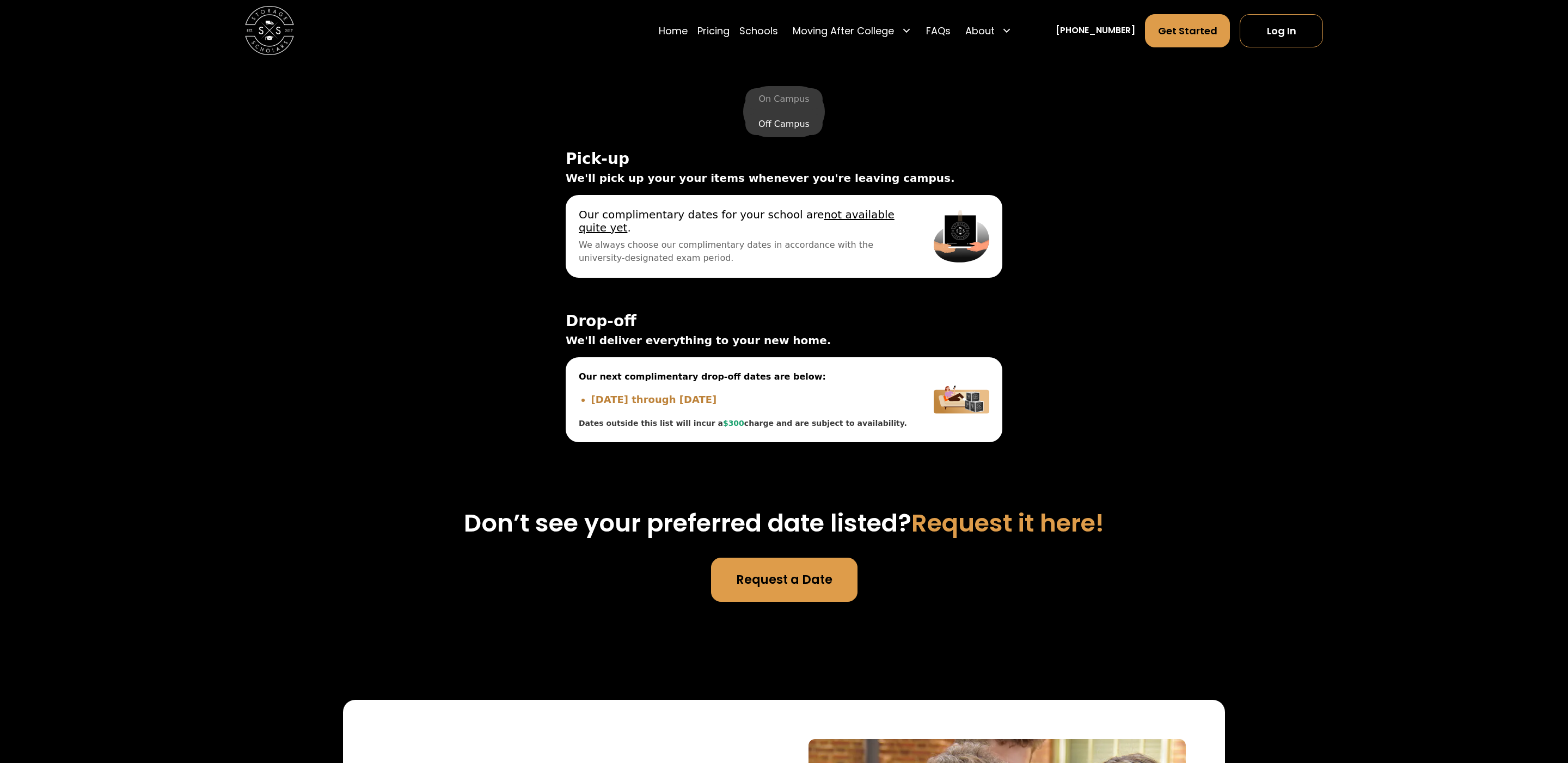
click at [776, 130] on label "Off Campus" at bounding box center [784, 124] width 77 height 21
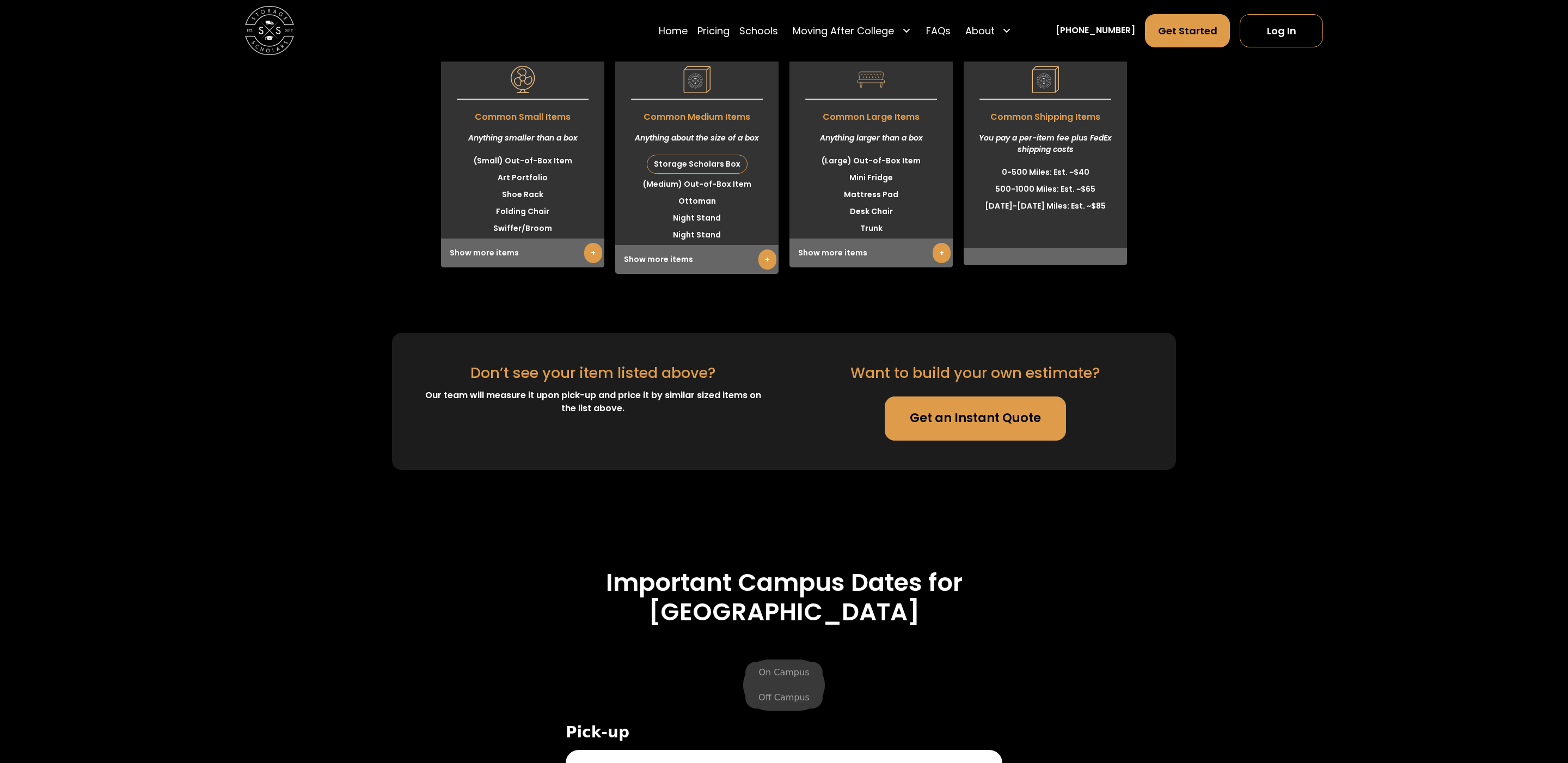
scroll to position [3424, 0]
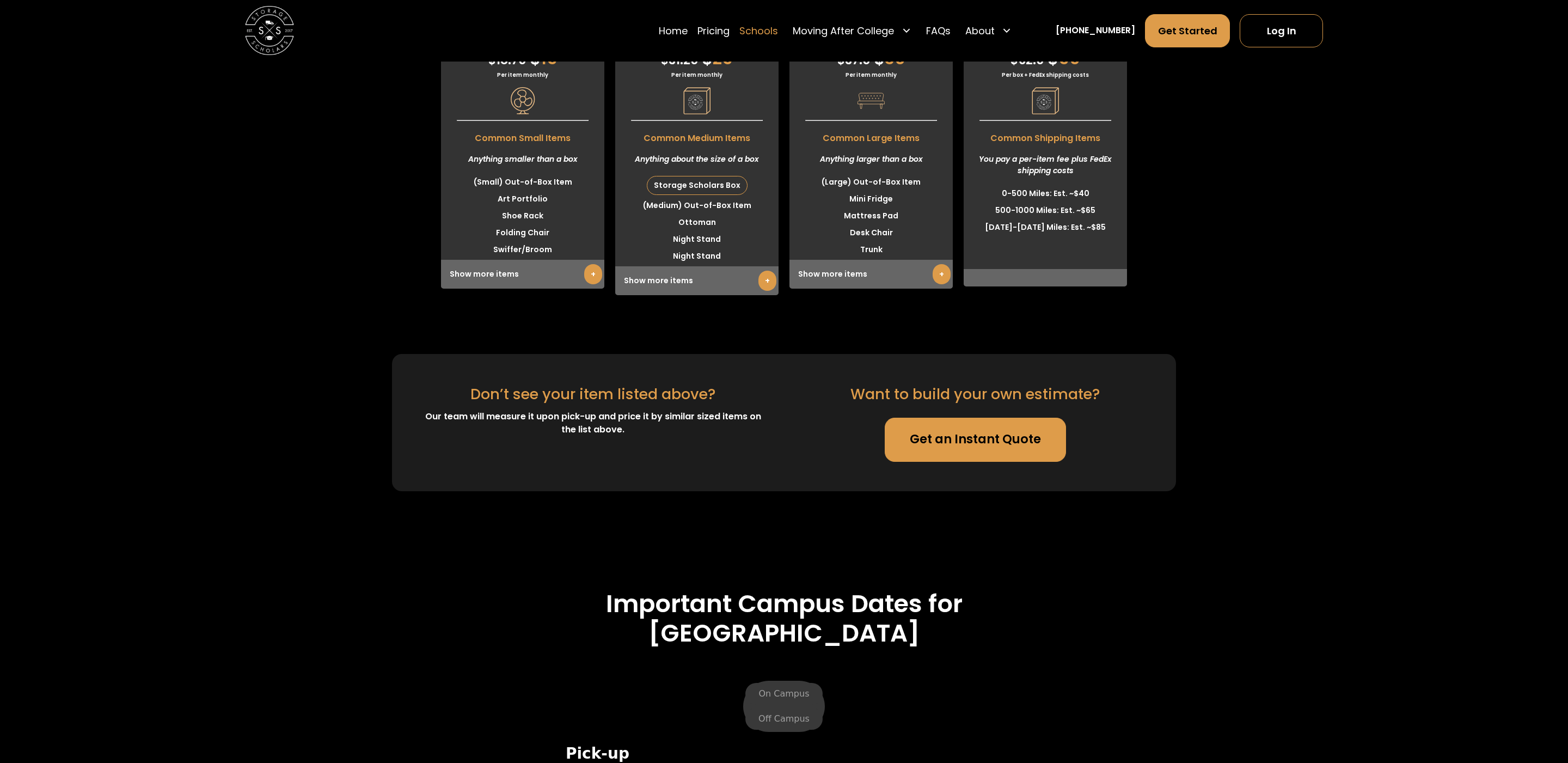
click at [768, 37] on link "Schools" at bounding box center [759, 31] width 39 height 34
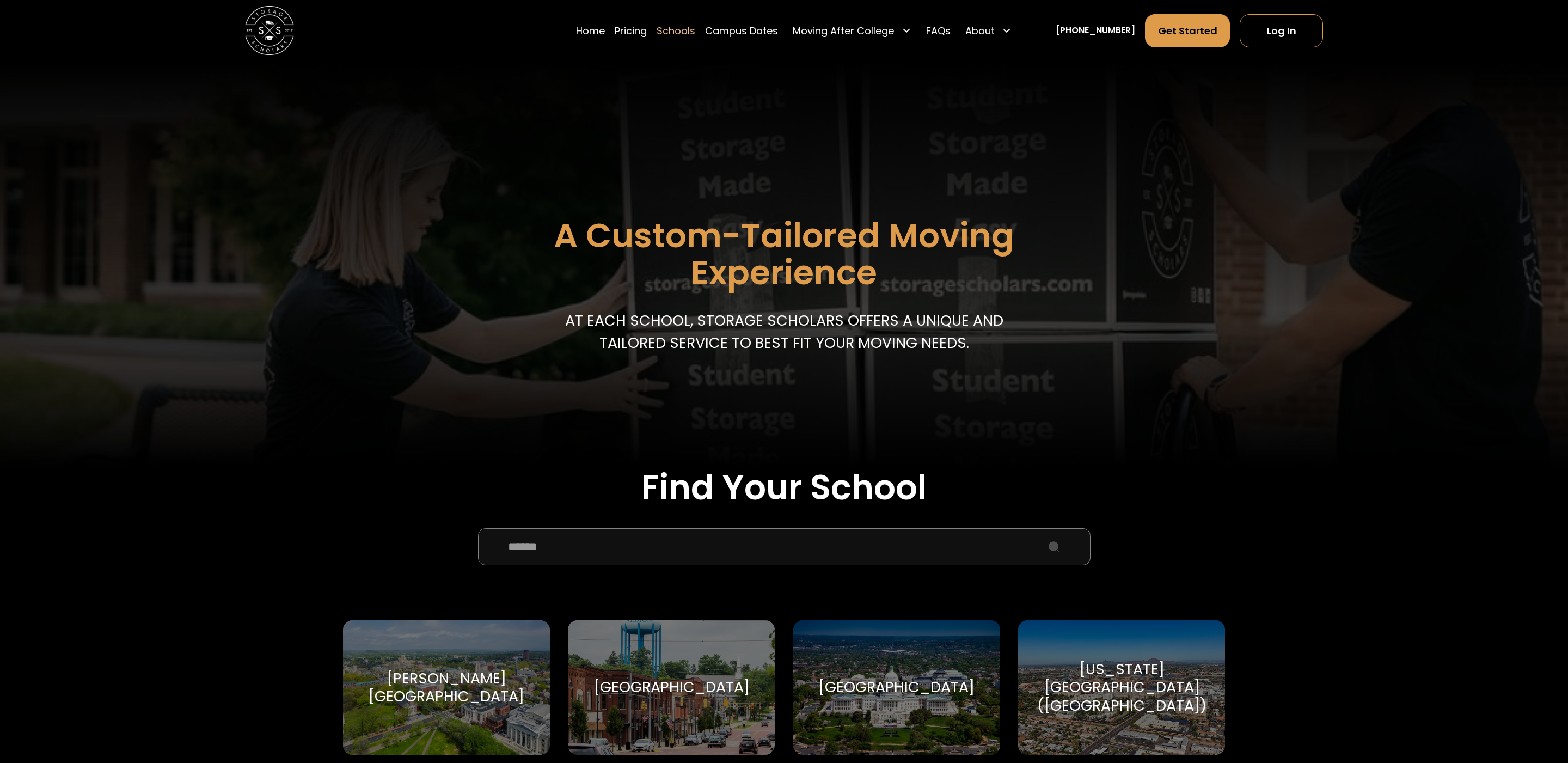
click at [595, 546] on input "School Select Form" at bounding box center [784, 547] width 612 height 37
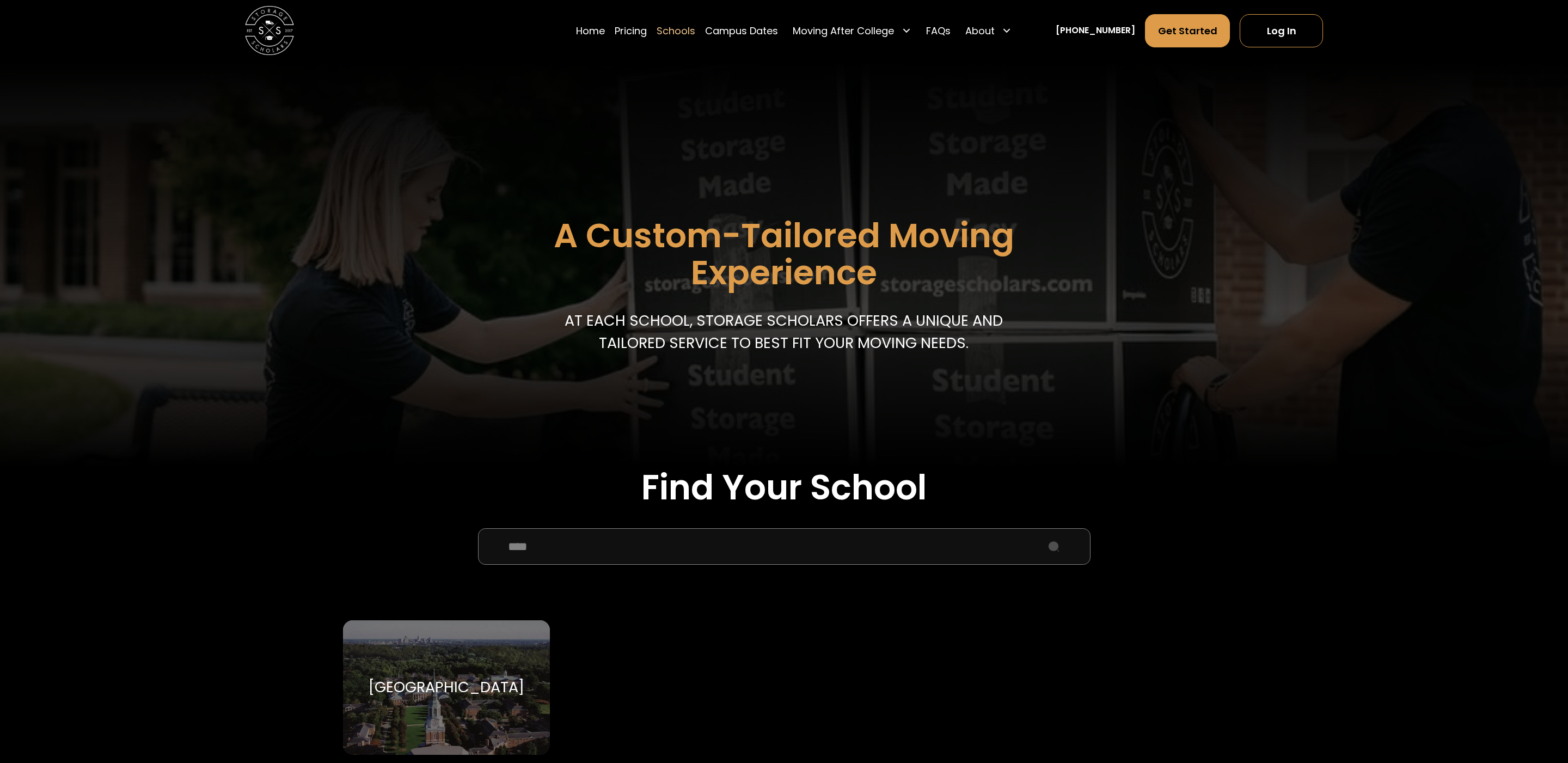
type input "****"
click at [455, 678] on div "[GEOGRAPHIC_DATA]" at bounding box center [446, 687] width 156 height 18
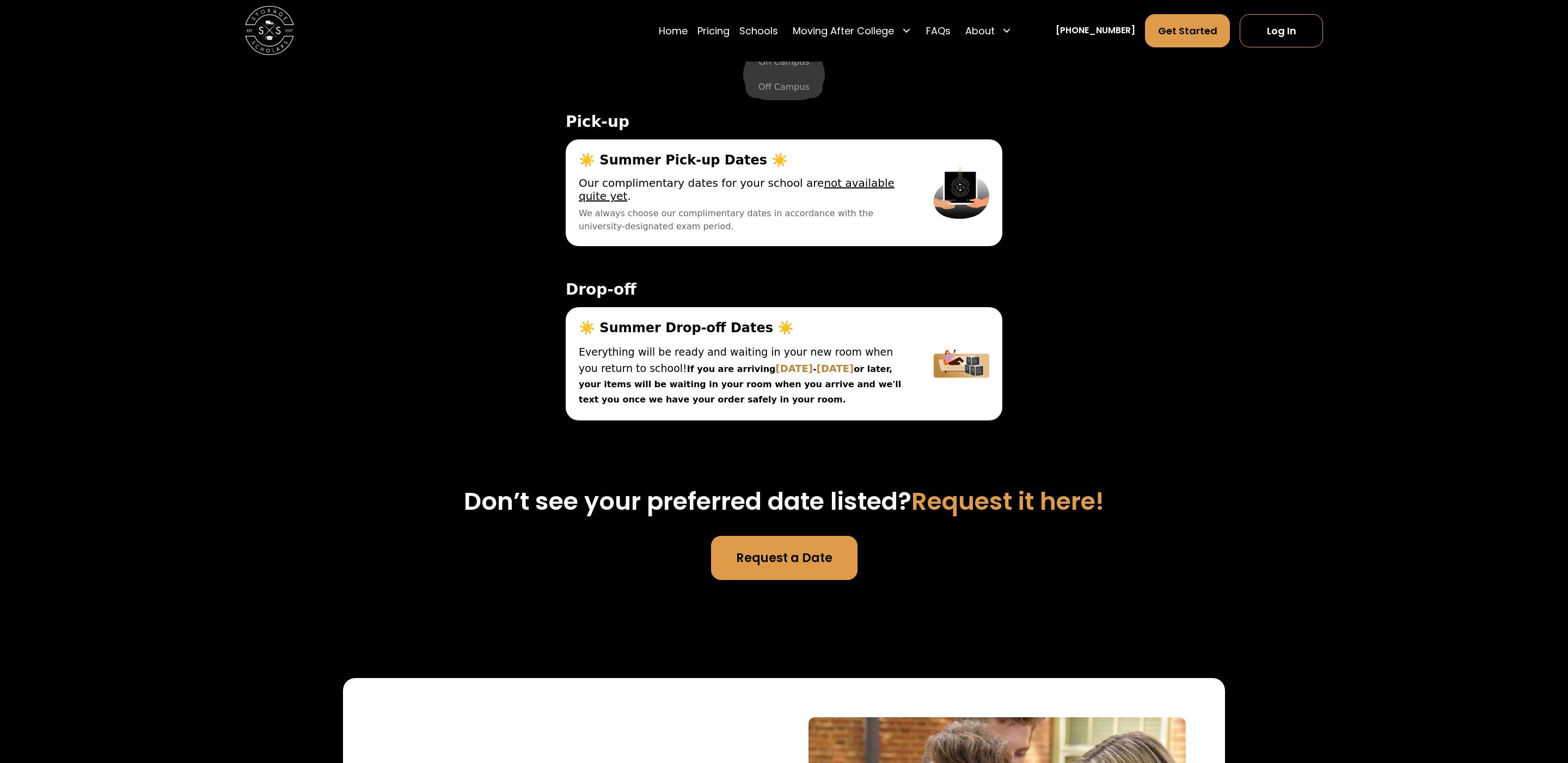
scroll to position [3874, 0]
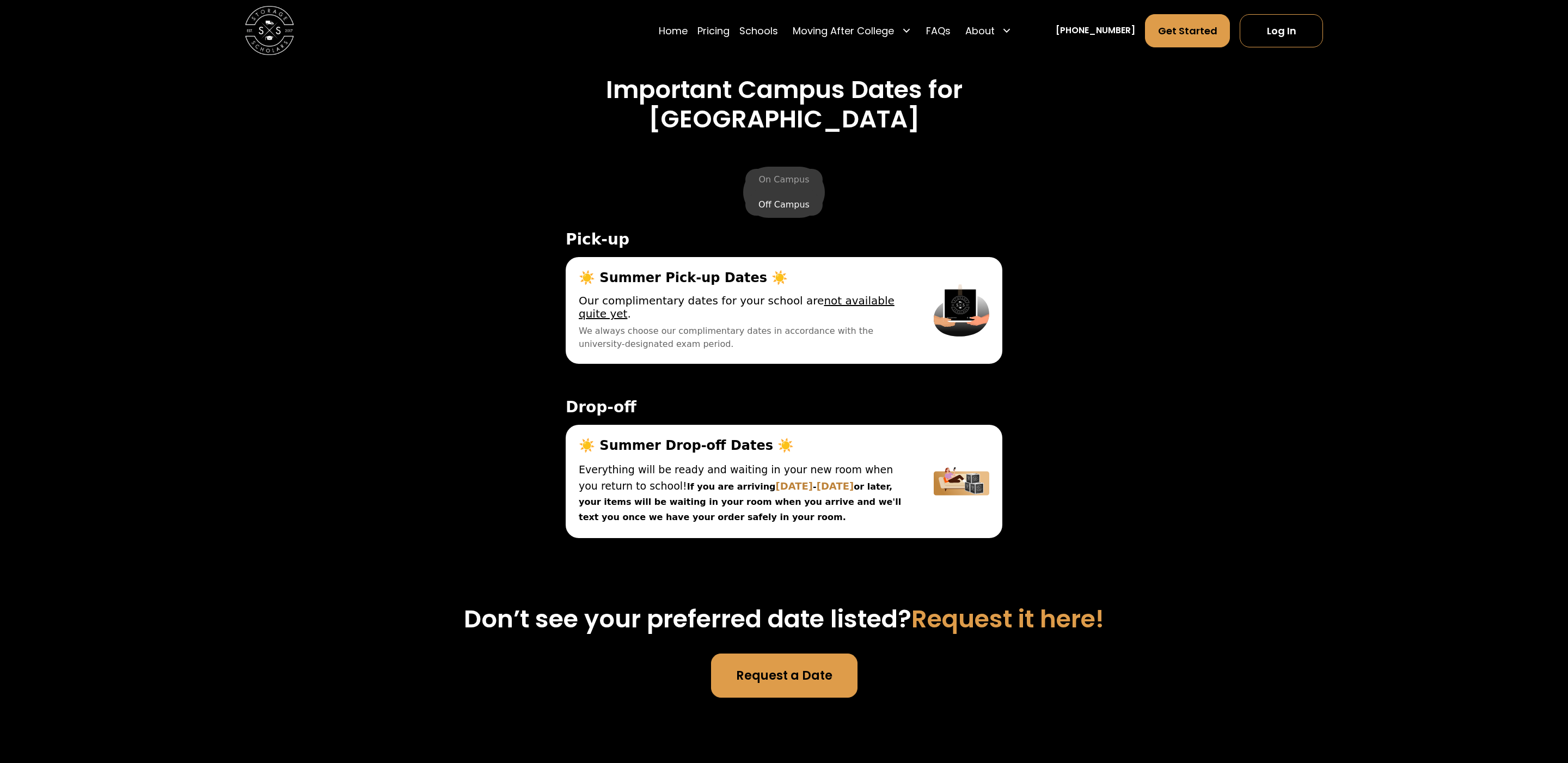
click at [800, 213] on label "Off Campus" at bounding box center [784, 204] width 77 height 21
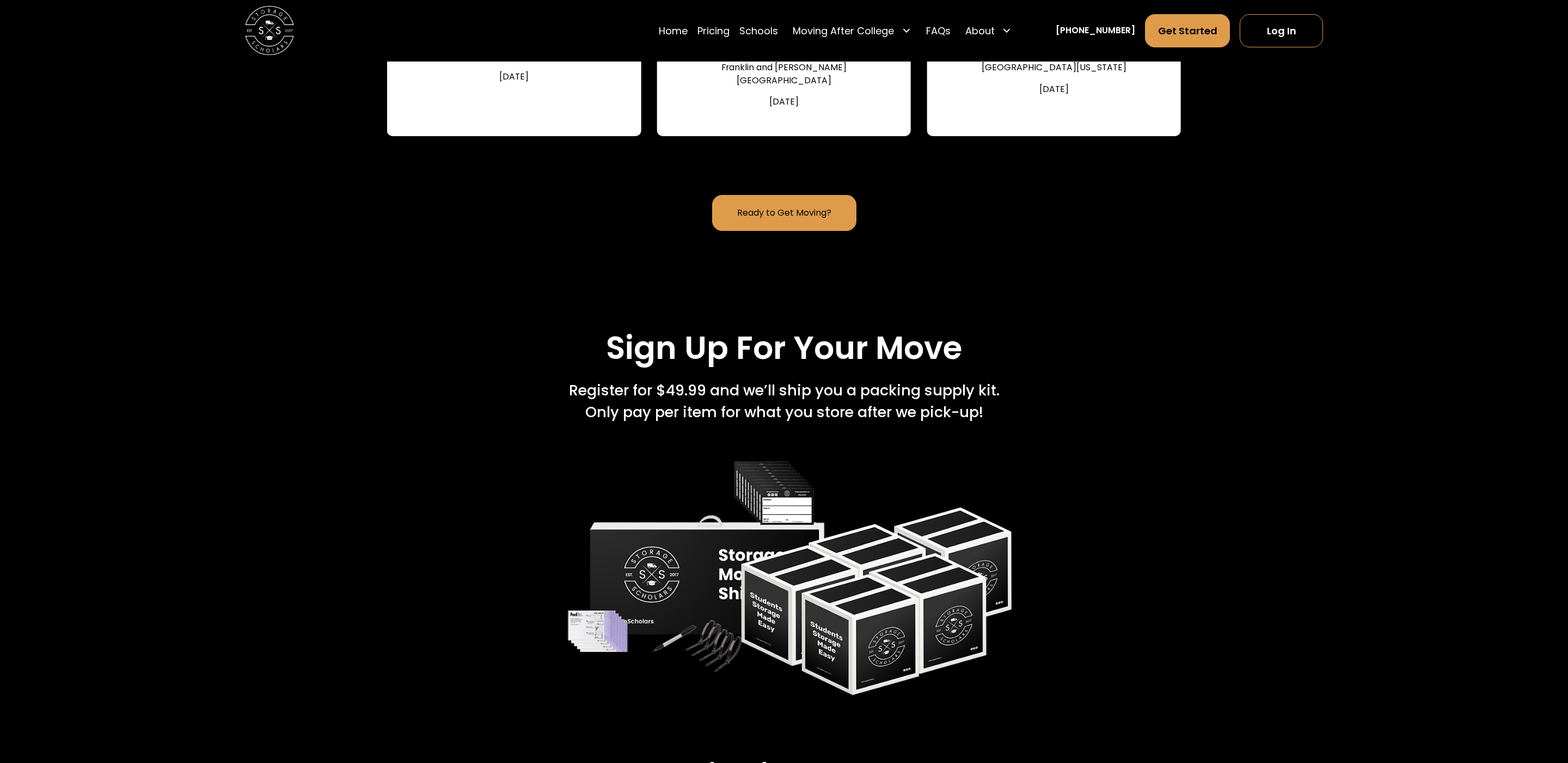
scroll to position [1206, 0]
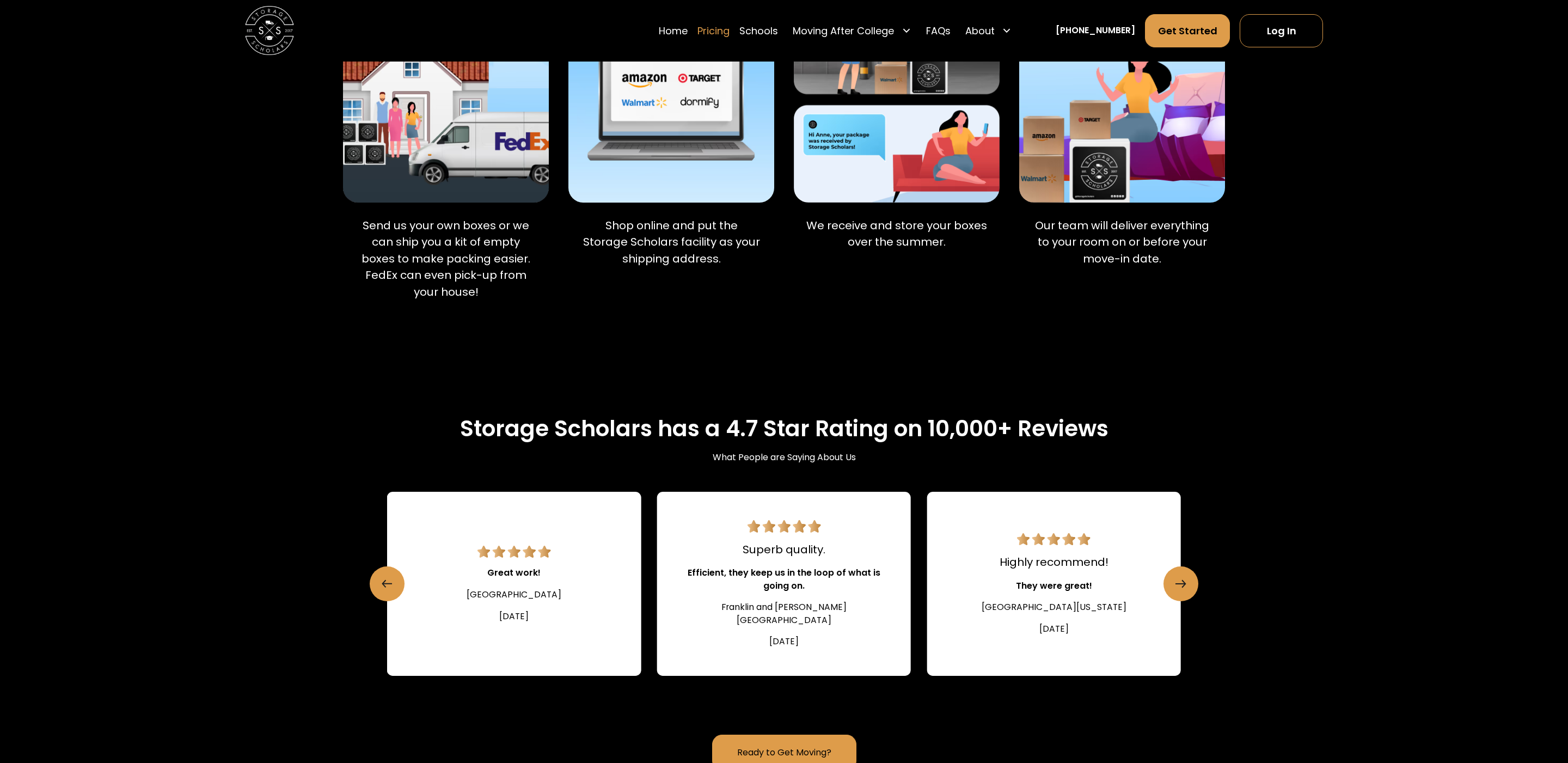
click at [722, 28] on link "Pricing" at bounding box center [713, 31] width 32 height 34
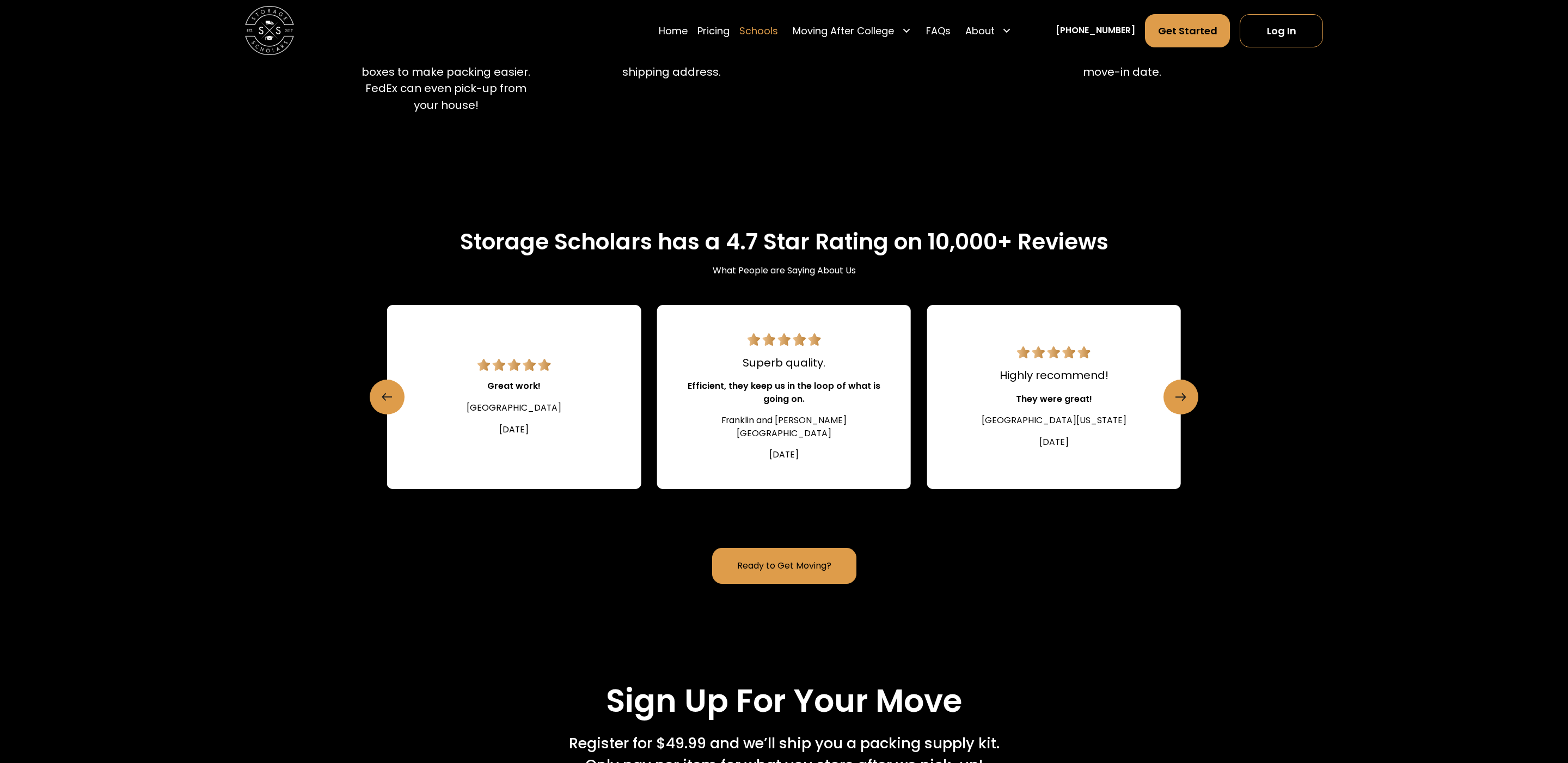
click at [778, 31] on link "Schools" at bounding box center [759, 31] width 39 height 34
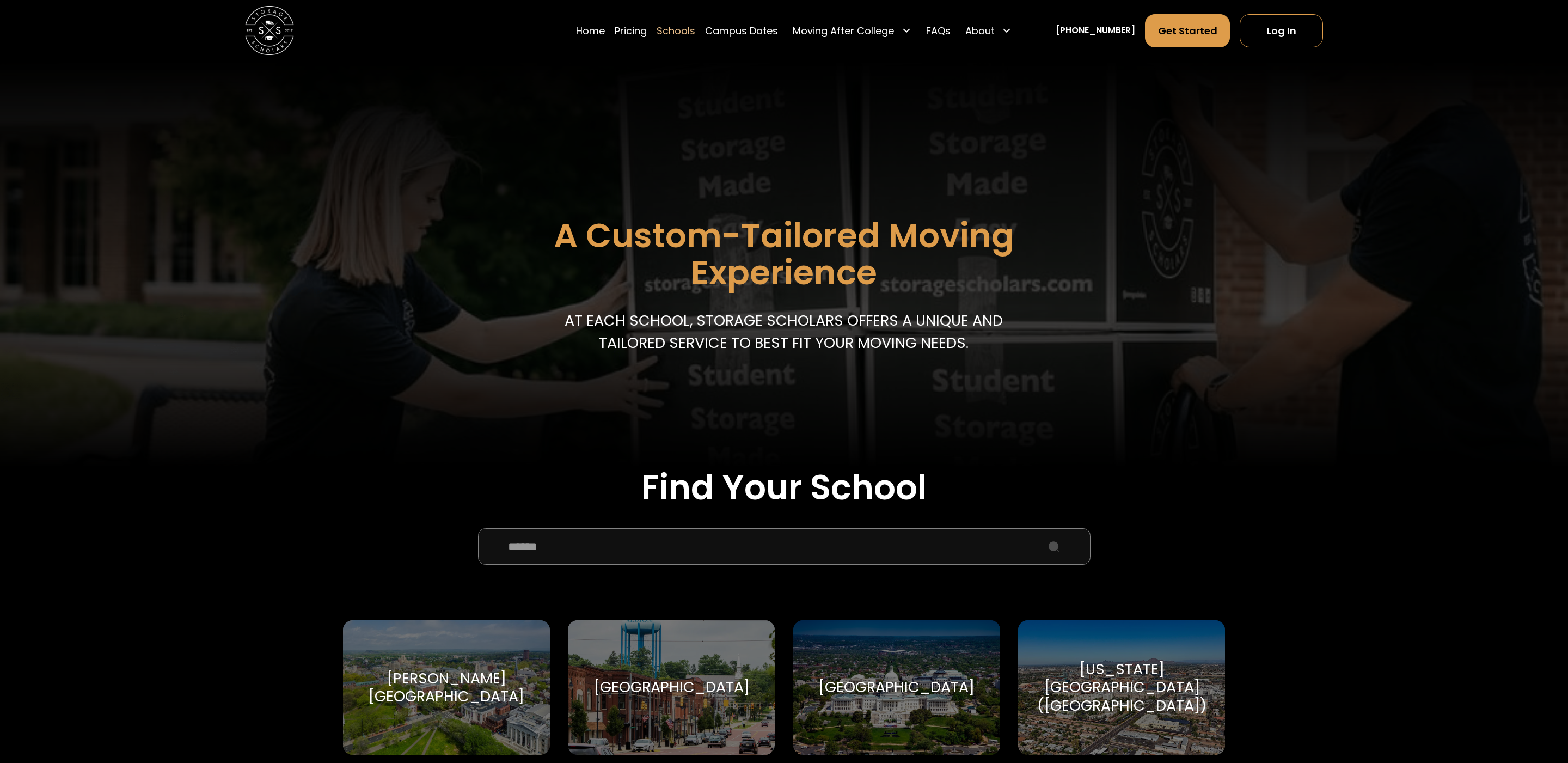
click at [666, 554] on input "School Select Form" at bounding box center [784, 547] width 612 height 37
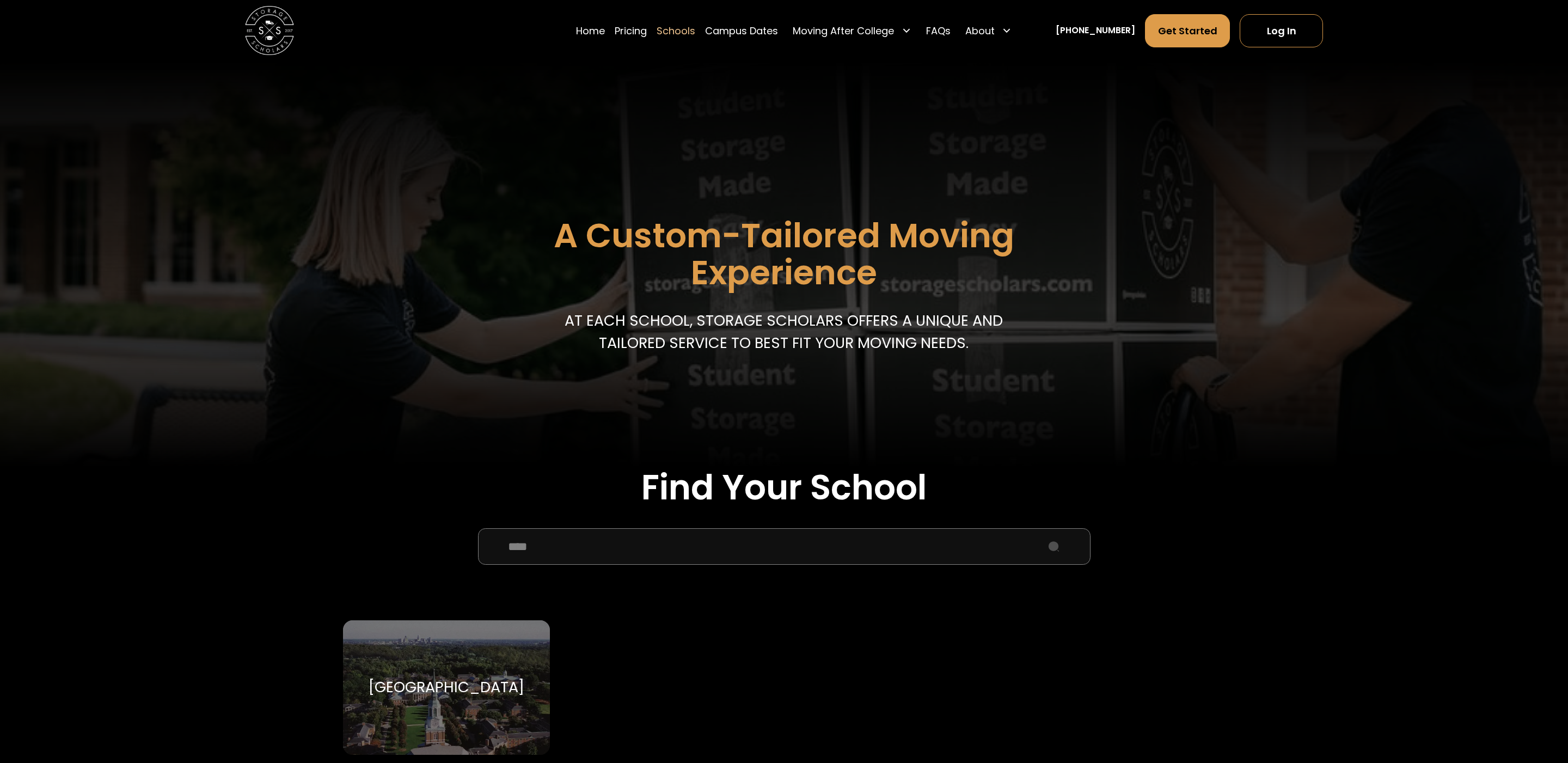
type input "****"
click at [493, 691] on div "Wake Forest University" at bounding box center [446, 687] width 156 height 18
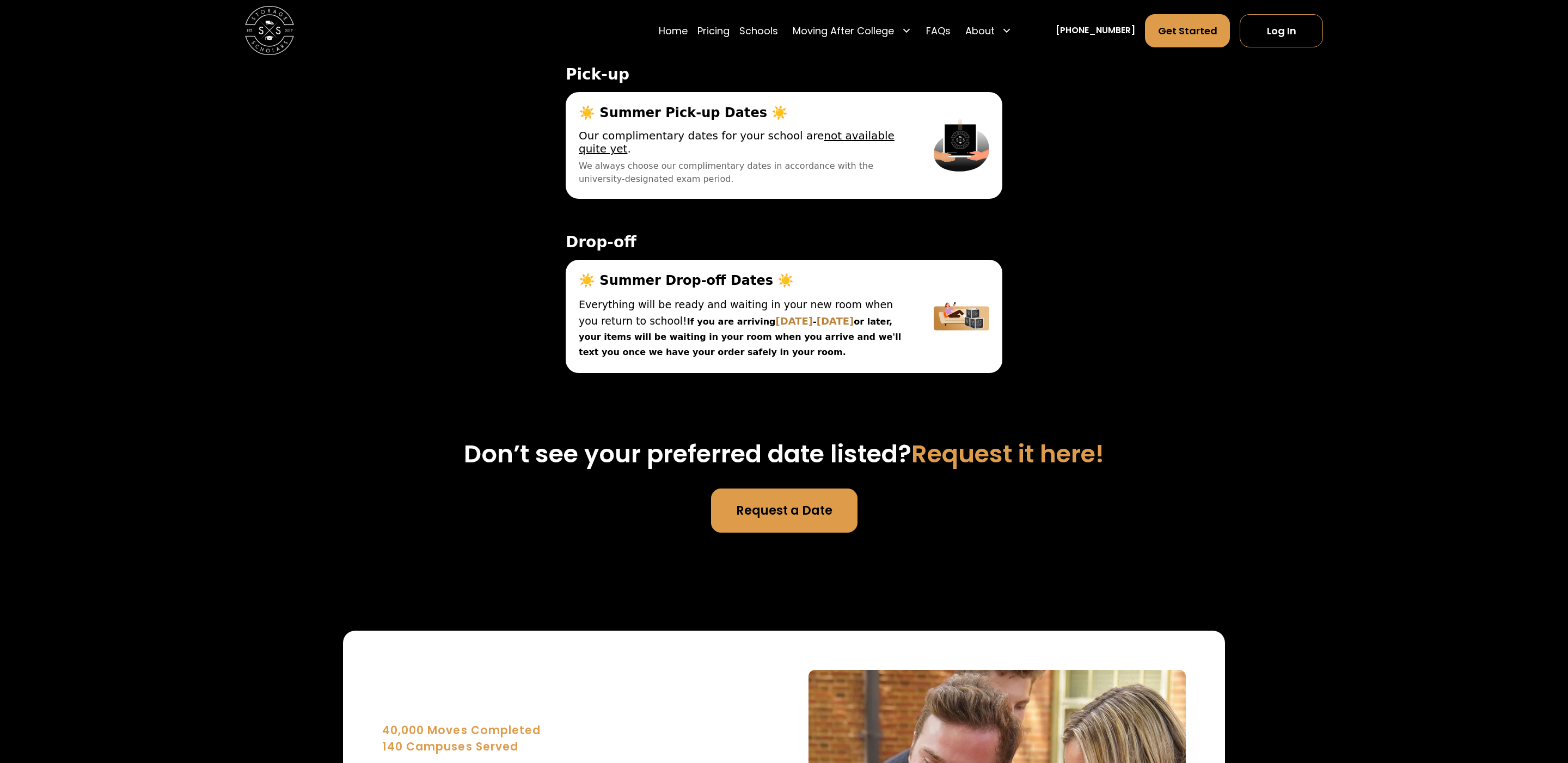
scroll to position [3969, 0]
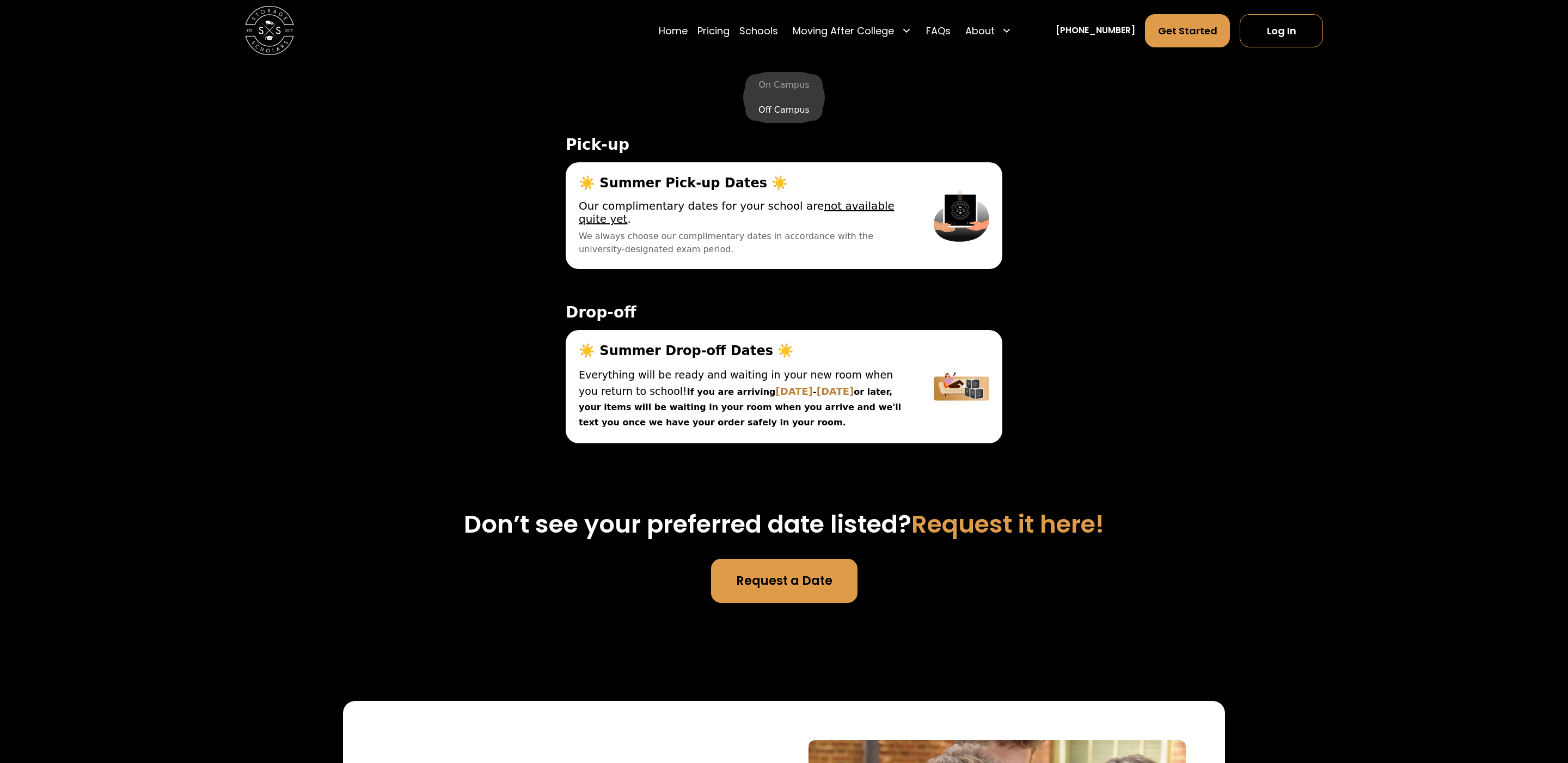
click at [774, 110] on label "Off Campus" at bounding box center [784, 109] width 77 height 21
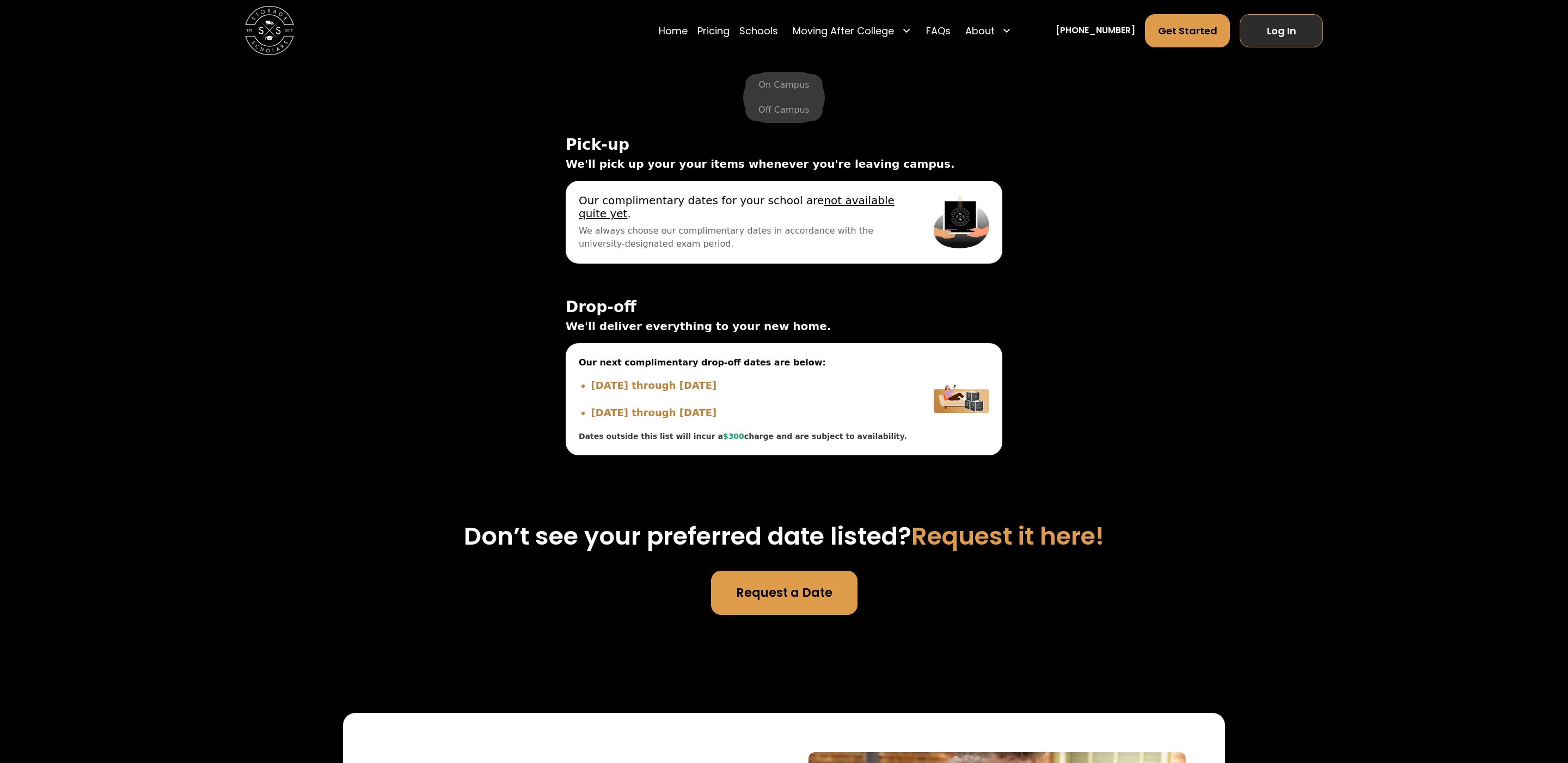
click at [1261, 26] on link "Log In" at bounding box center [1281, 31] width 83 height 33
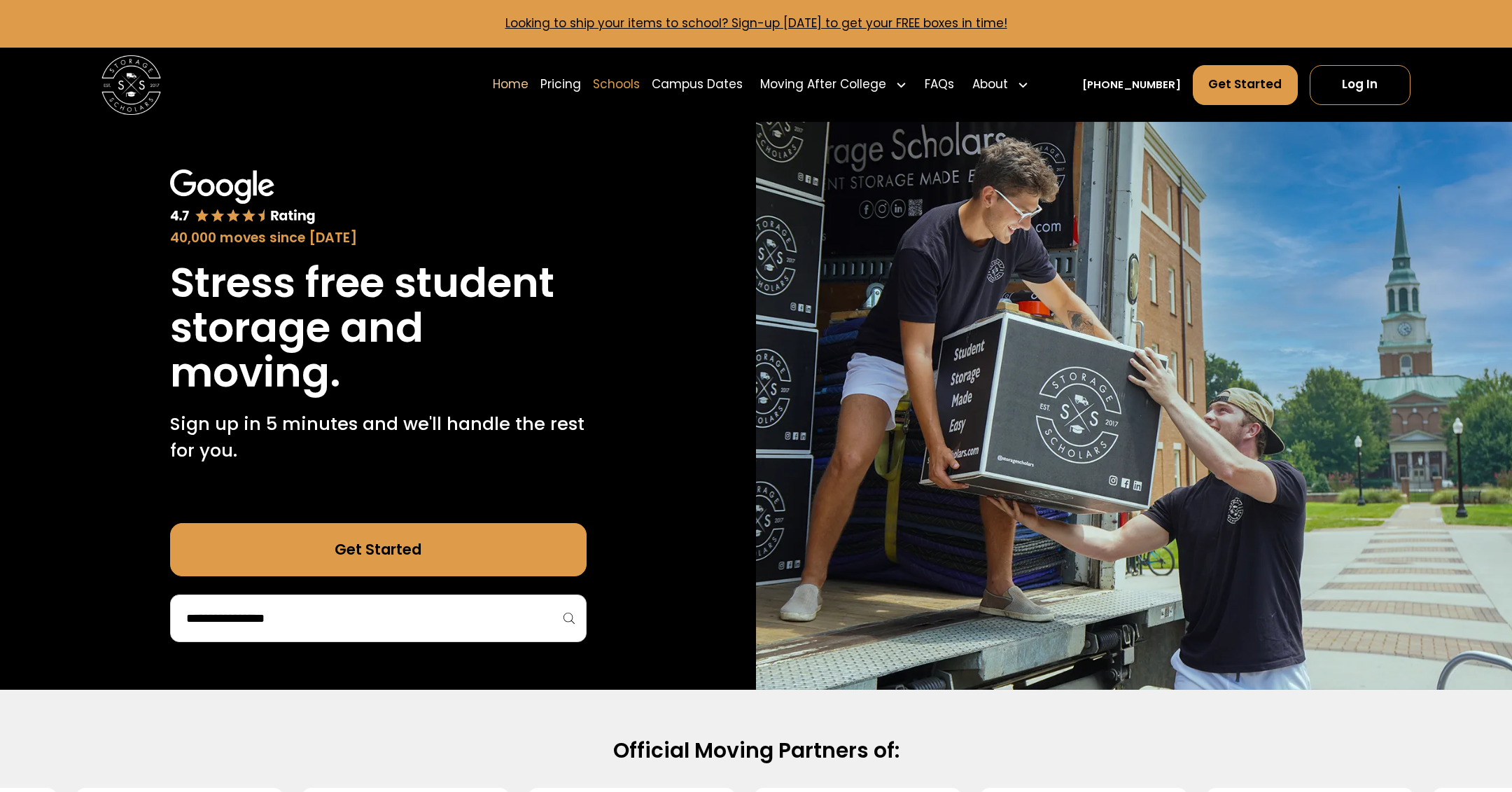
click at [640, 88] on link "Schools" at bounding box center [616, 84] width 47 height 42
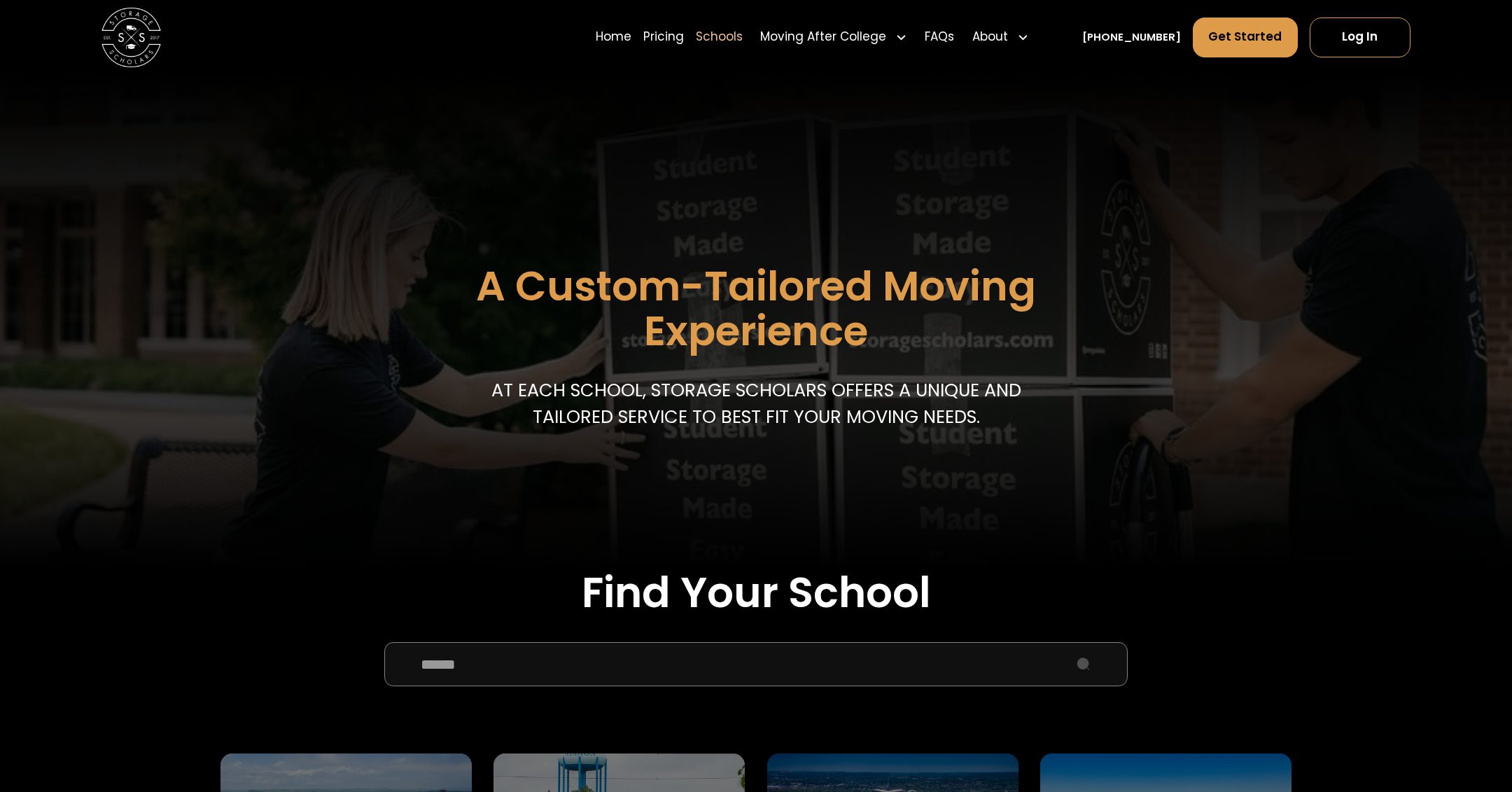
click at [491, 672] on input "School Select Form" at bounding box center [756, 665] width 744 height 45
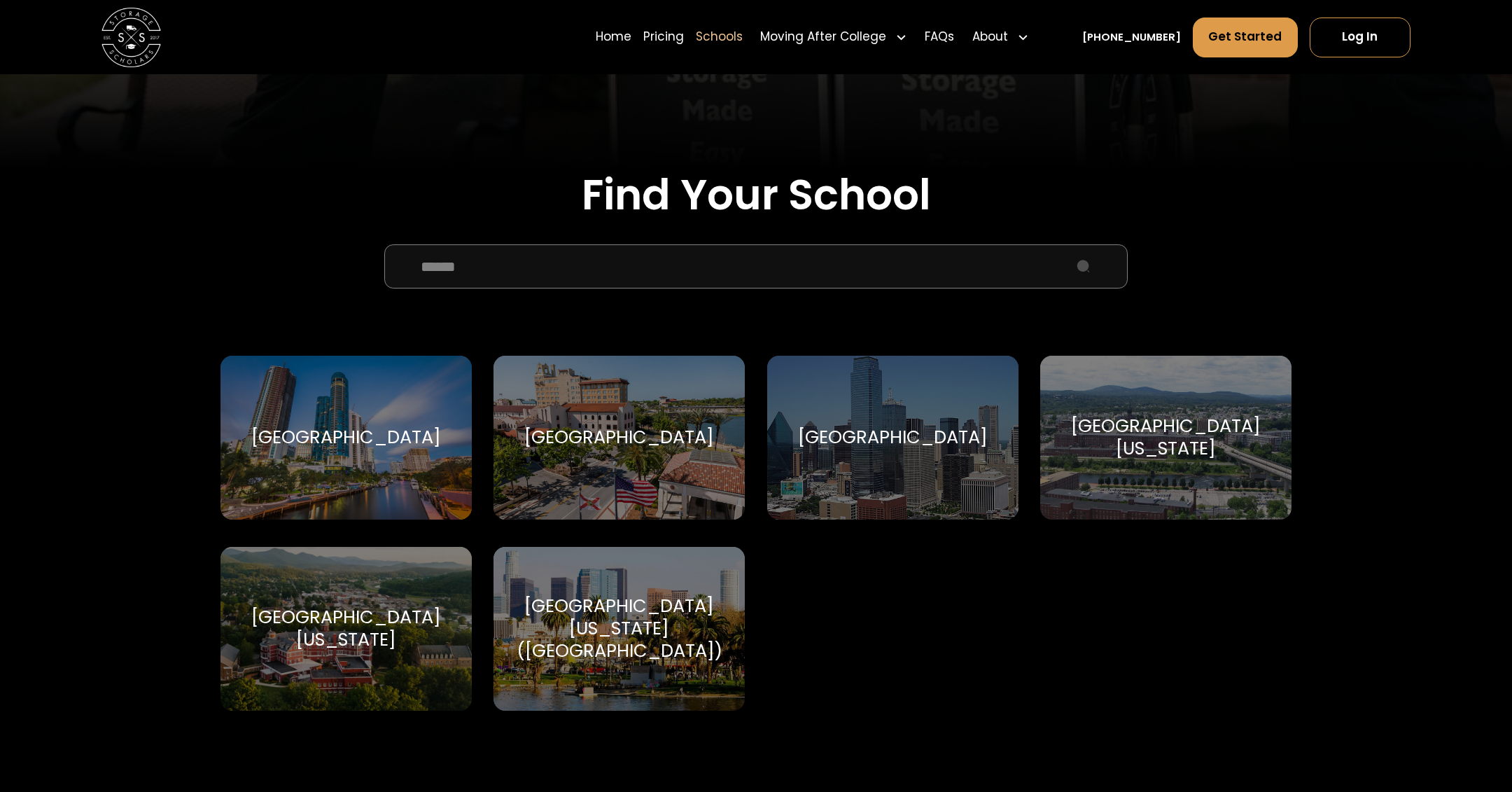
scroll to position [435, 0]
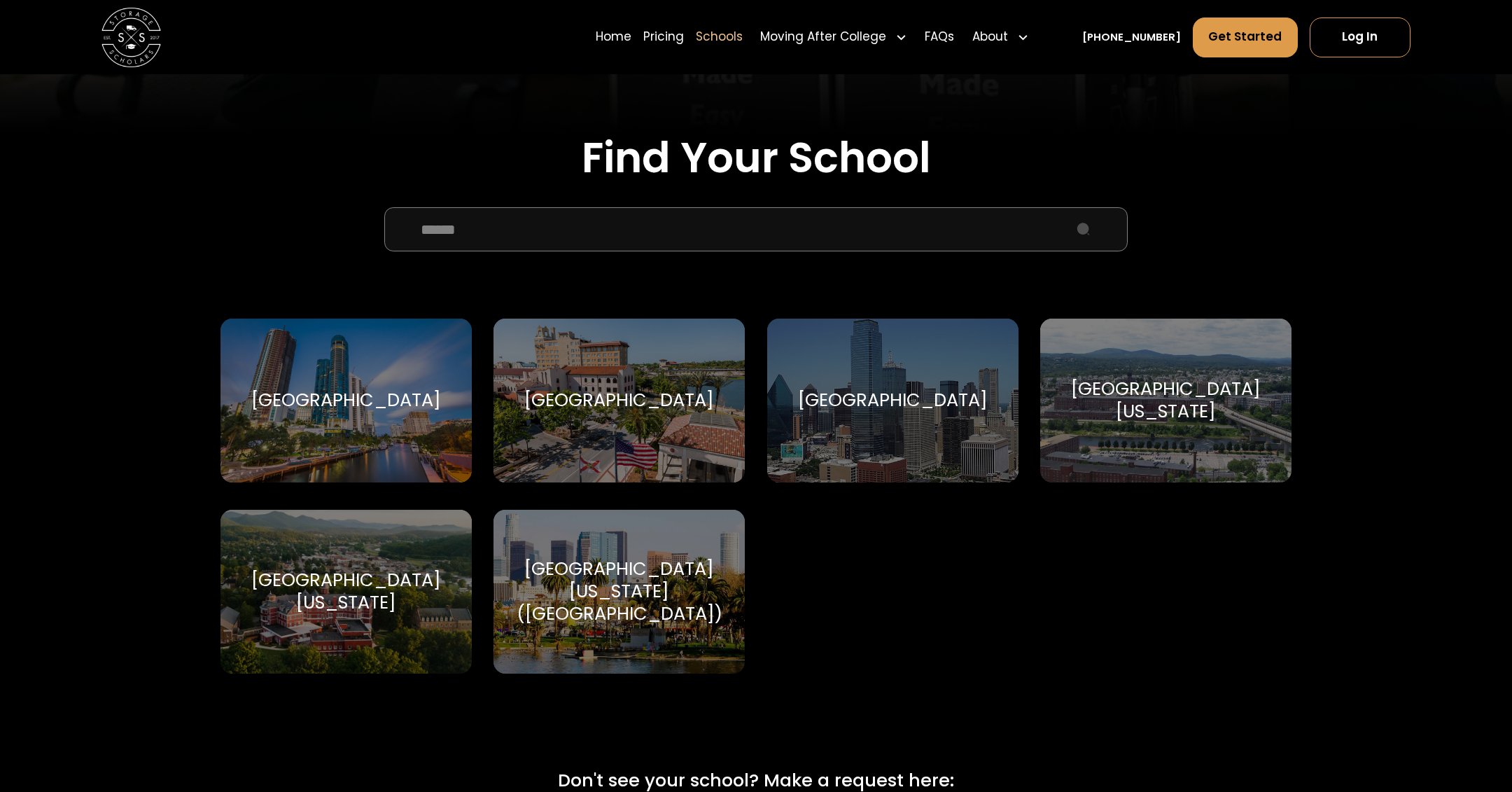
type input "******"
click at [393, 550] on div "[GEOGRAPHIC_DATA][US_STATE] [GEOGRAPHIC_DATA][US_STATE]" at bounding box center [346, 592] width 251 height 164
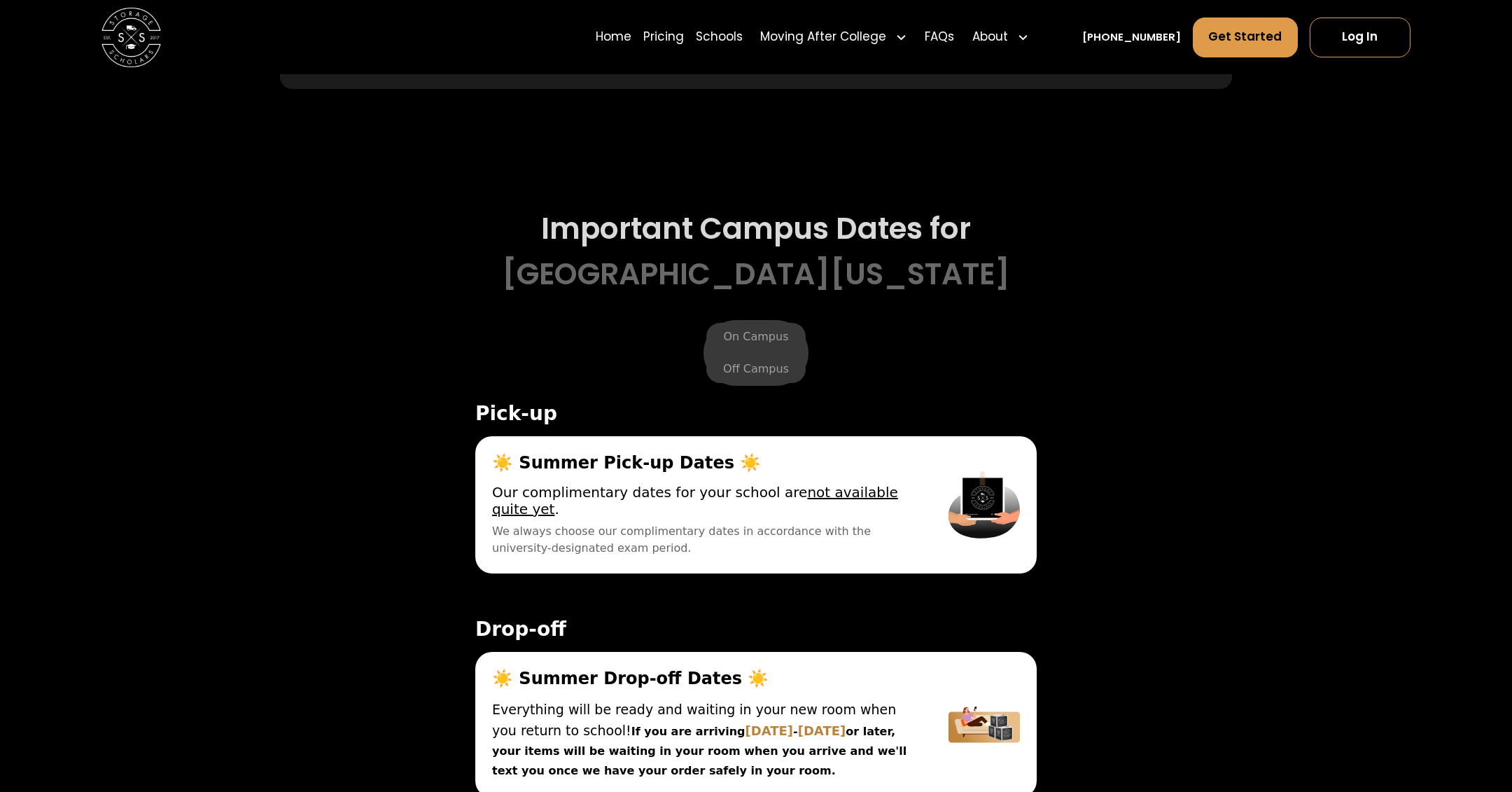
scroll to position [4689, 0]
